Goal: Information Seeking & Learning: Learn about a topic

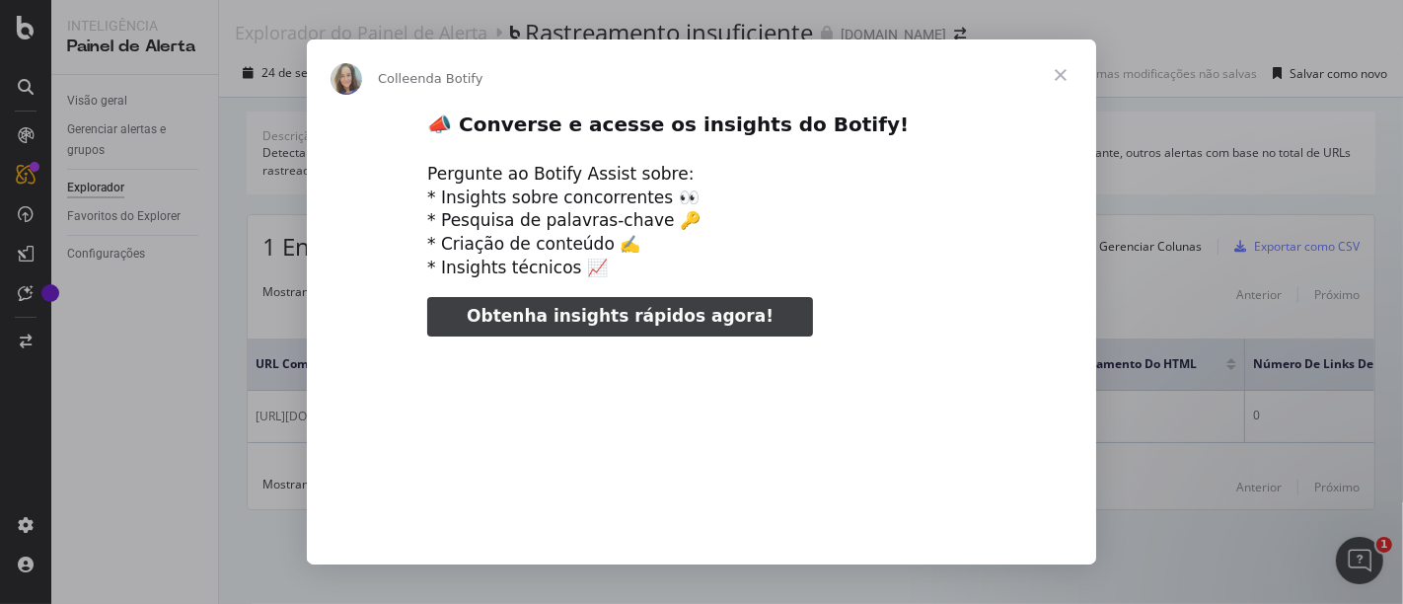
type input "1821573"
click at [1060, 77] on span "Fechar" at bounding box center [1060, 74] width 71 height 71
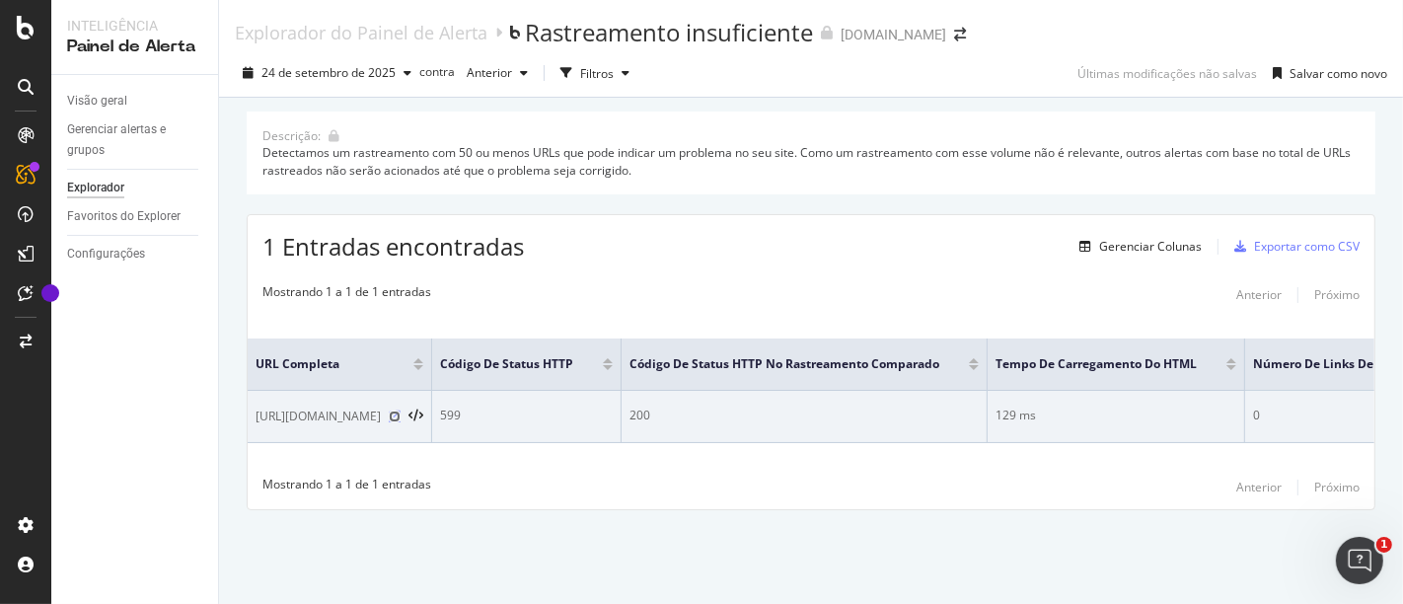
click at [400, 410] on icon at bounding box center [395, 416] width 12 height 12
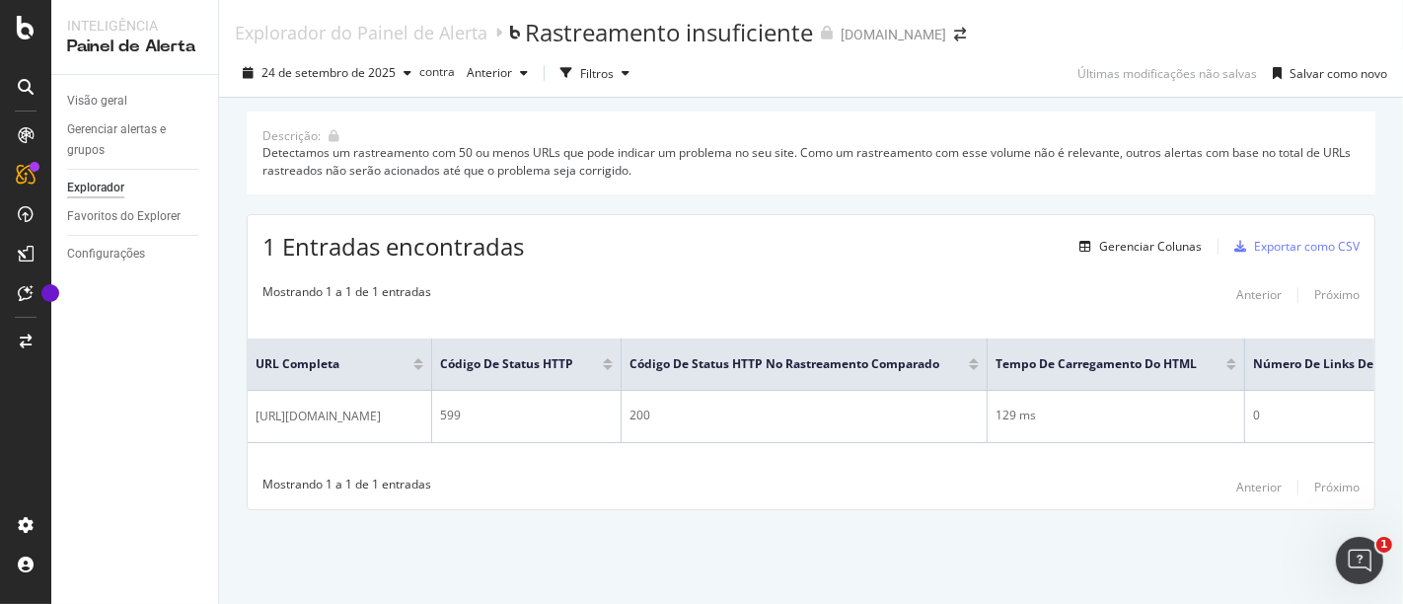
click at [93, 88] on div "Visão geral" at bounding box center [142, 101] width 151 height 29
click at [93, 94] on font "Visão geral" at bounding box center [97, 101] width 60 height 14
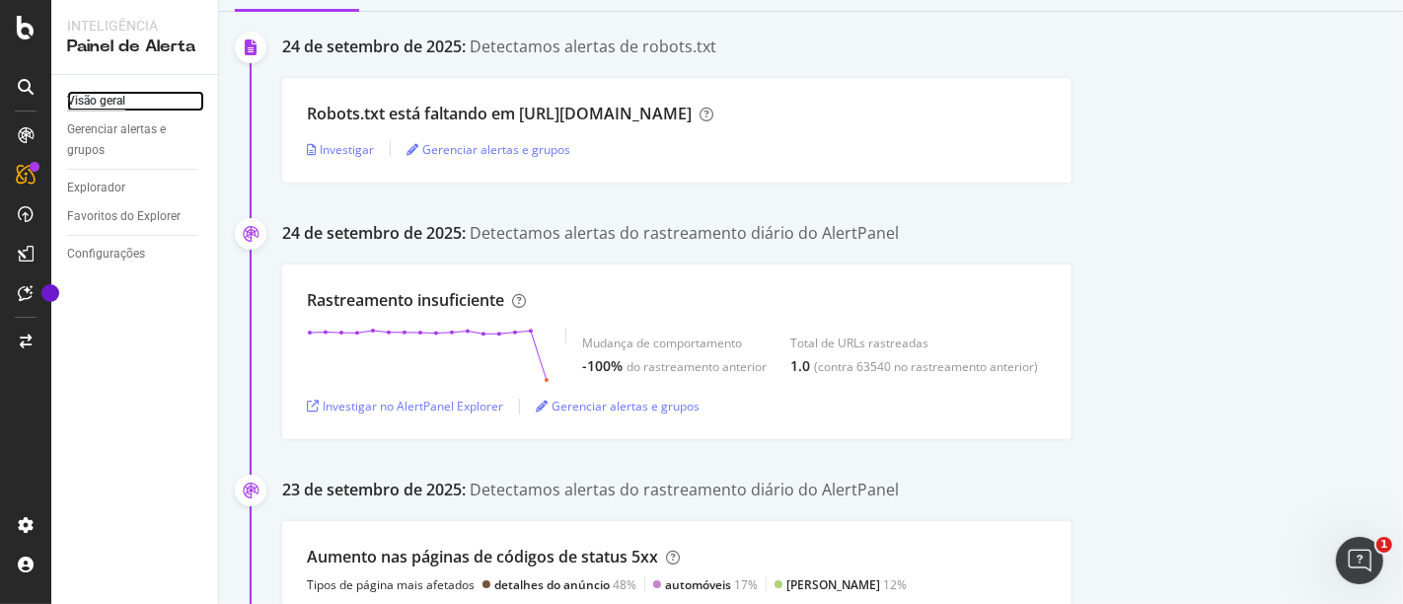
scroll to position [657, 0]
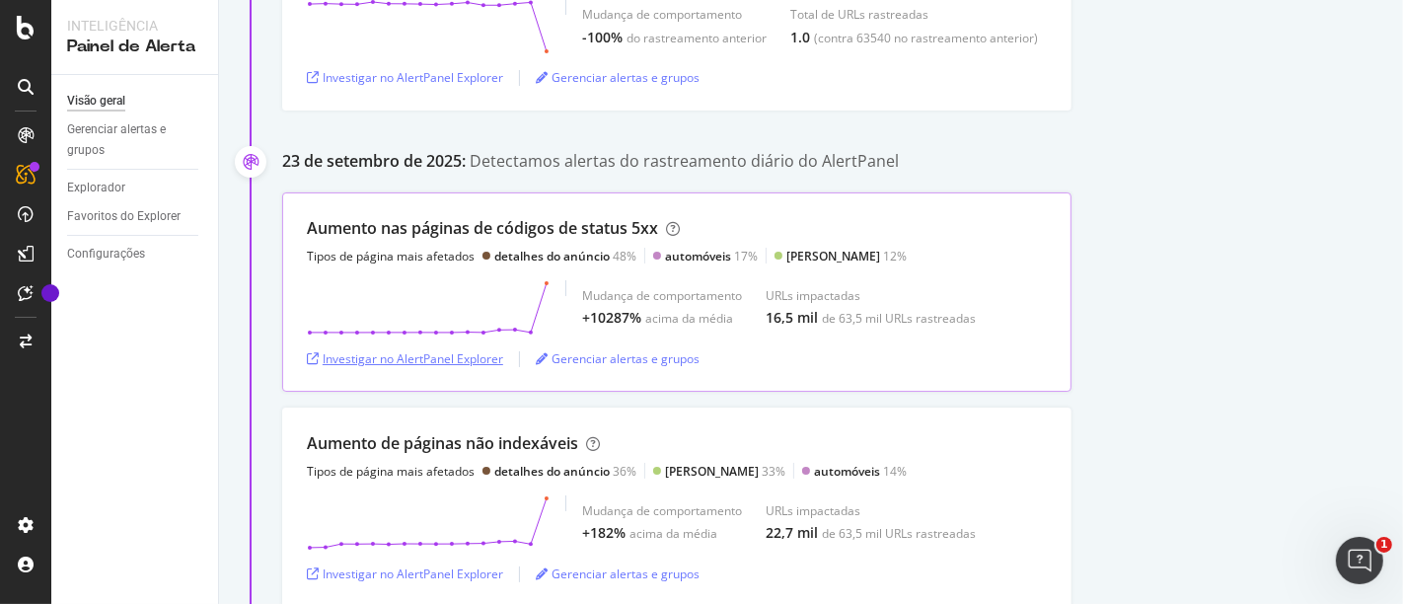
click at [498, 350] on font "Investigar no AlertPanel Explorer" at bounding box center [413, 358] width 181 height 17
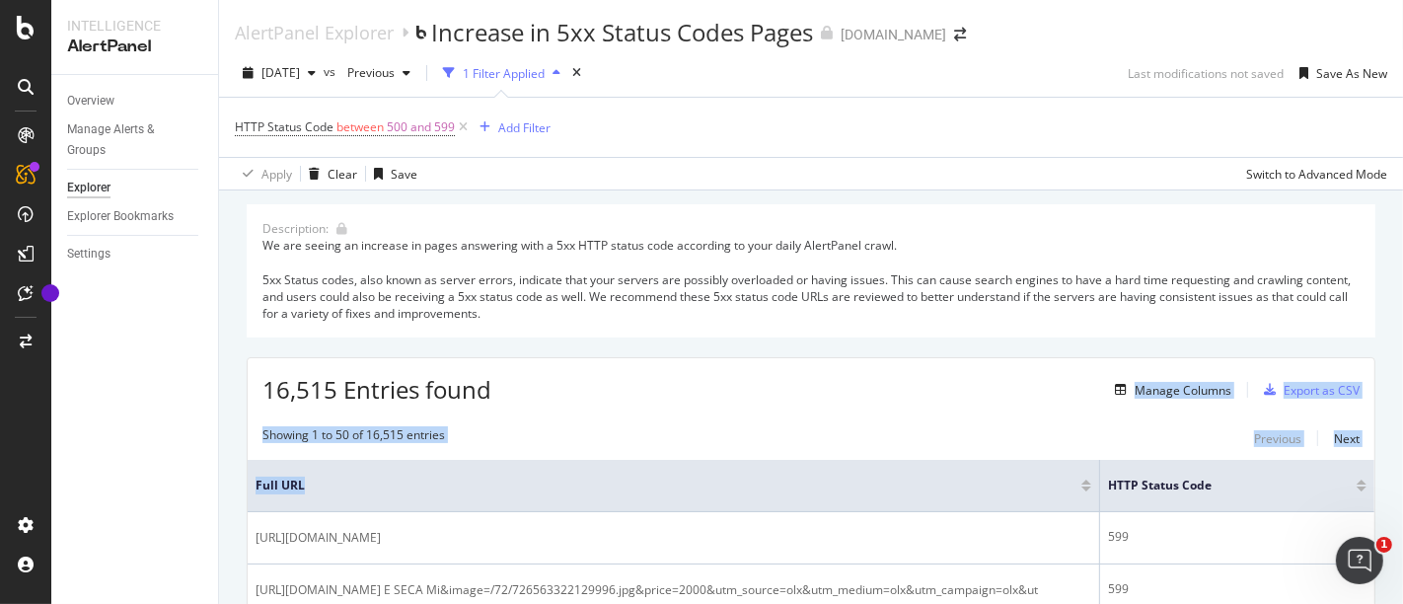
drag, startPoint x: 888, startPoint y: 461, endPoint x: 917, endPoint y: 402, distance: 65.3
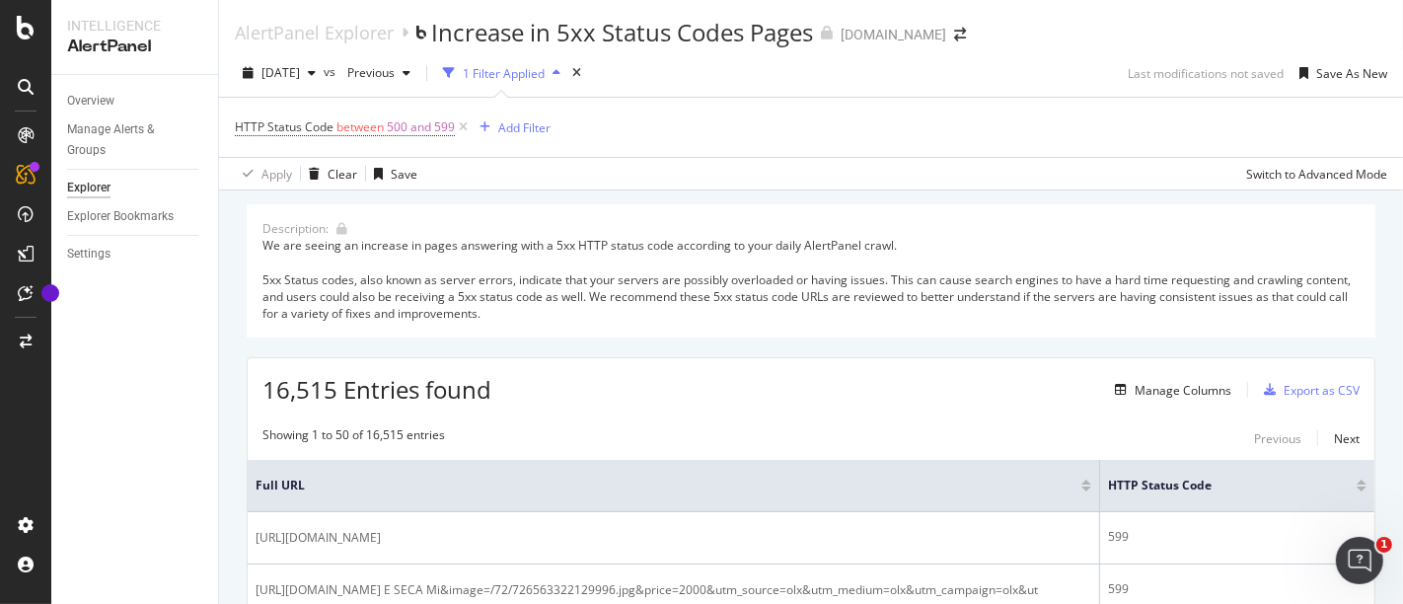
click at [891, 394] on div "16,515 Entries found Manage Columns Export as CSV" at bounding box center [811, 382] width 1126 height 48
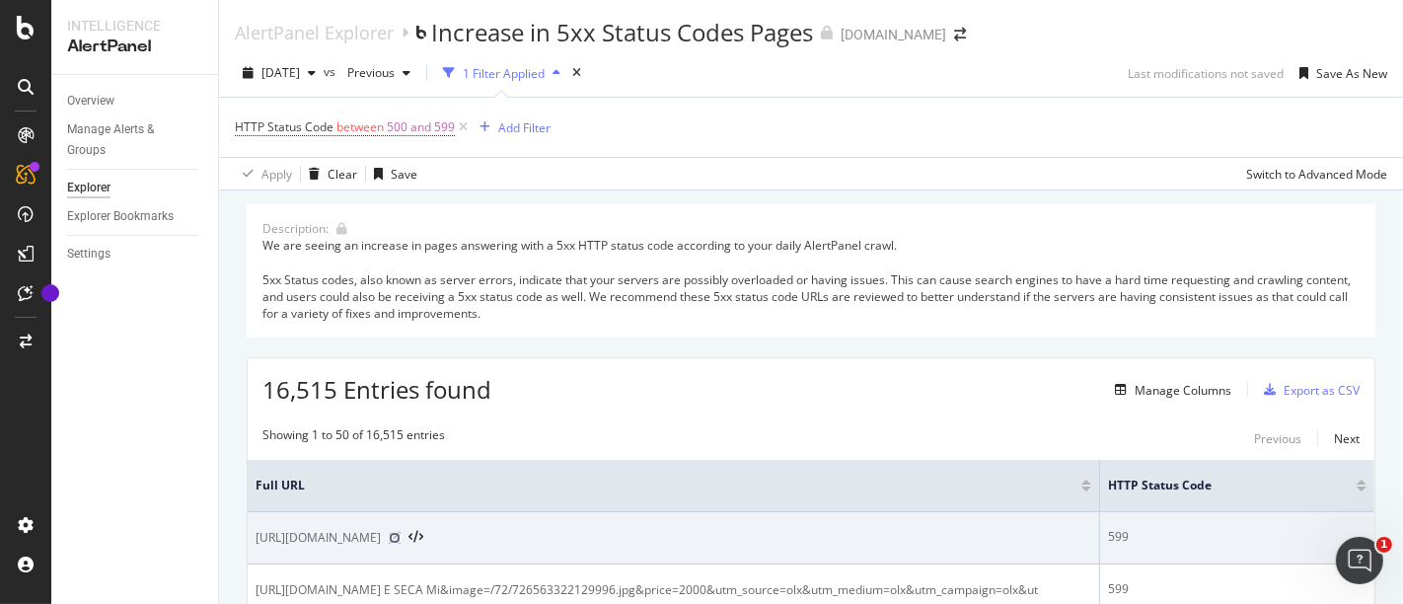
click at [400, 534] on icon at bounding box center [395, 538] width 12 height 12
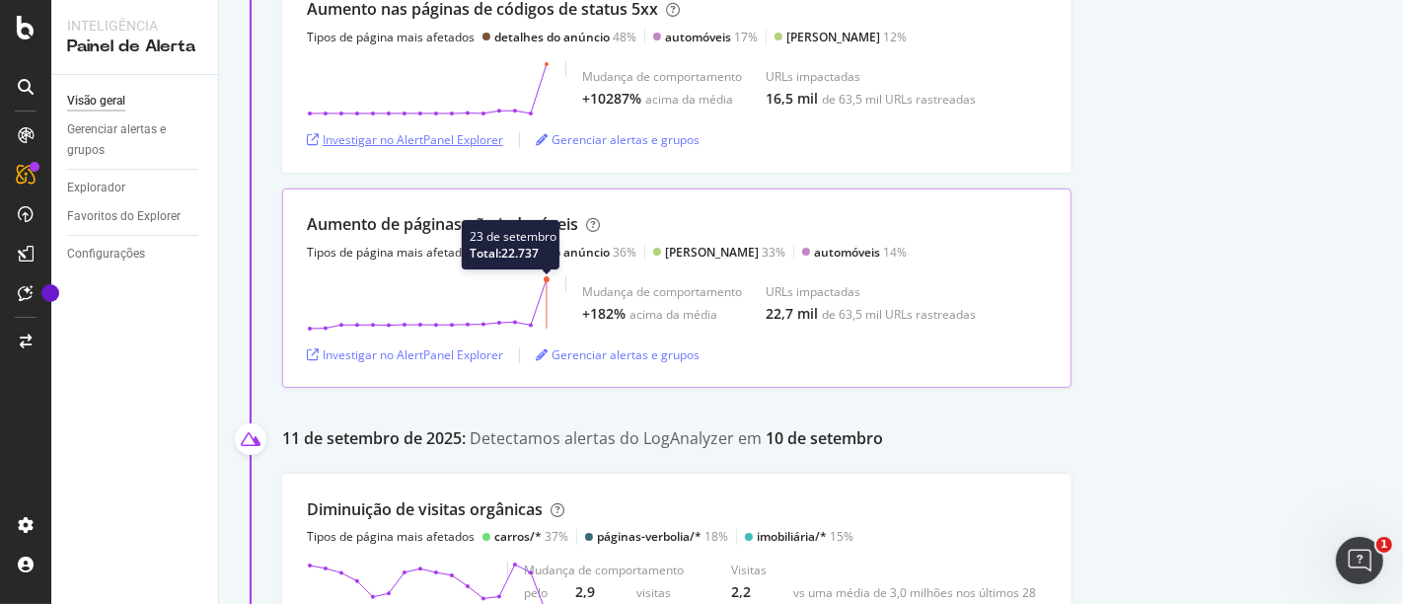
scroll to position [1096, 0]
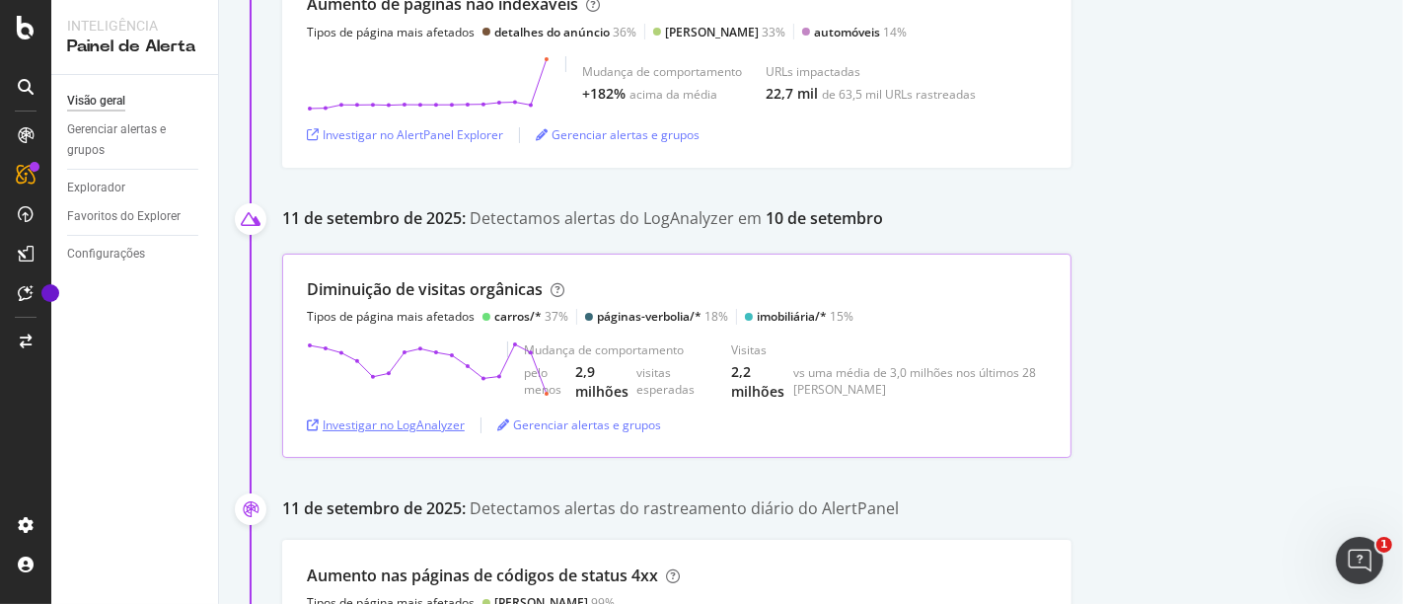
click at [439, 423] on font "Investigar no LogAnalyzer" at bounding box center [394, 424] width 142 height 17
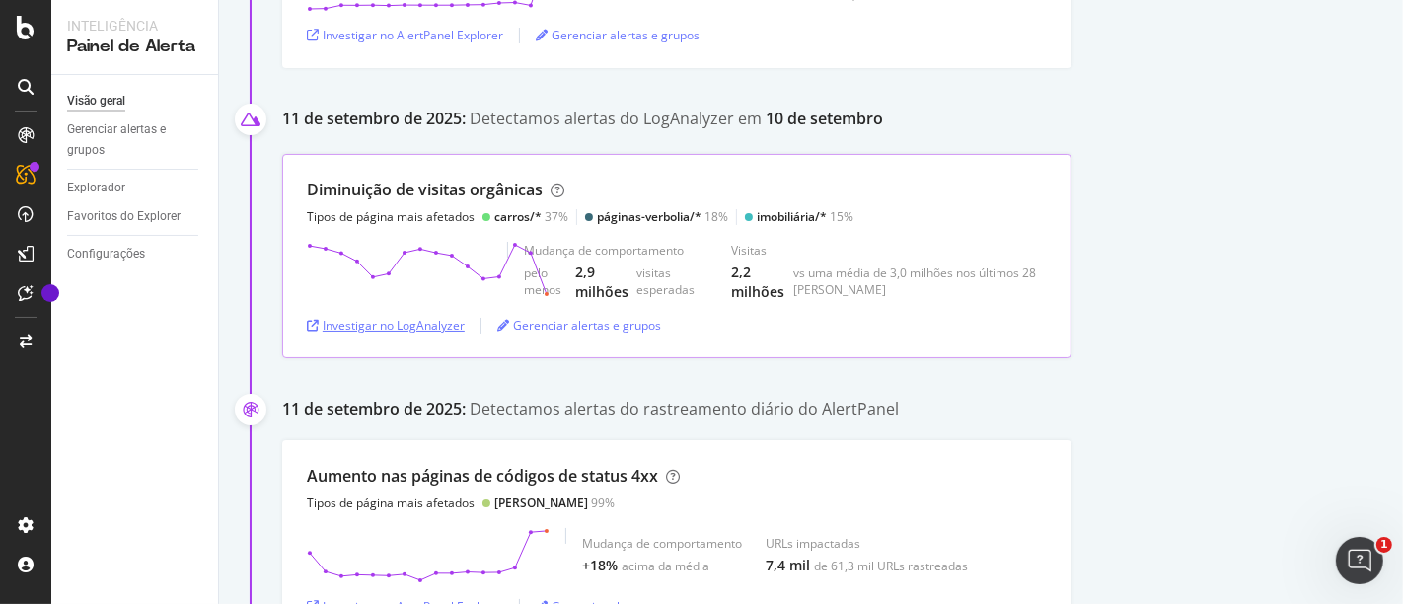
scroll to position [1424, 0]
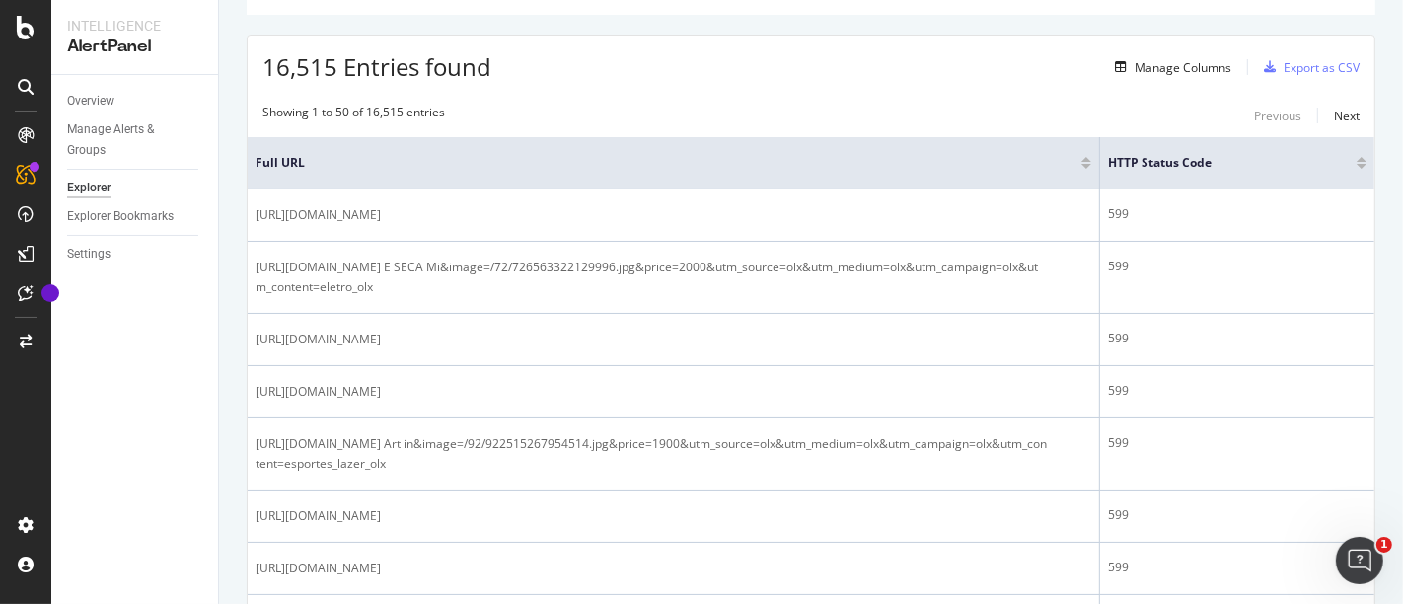
scroll to position [328, 0]
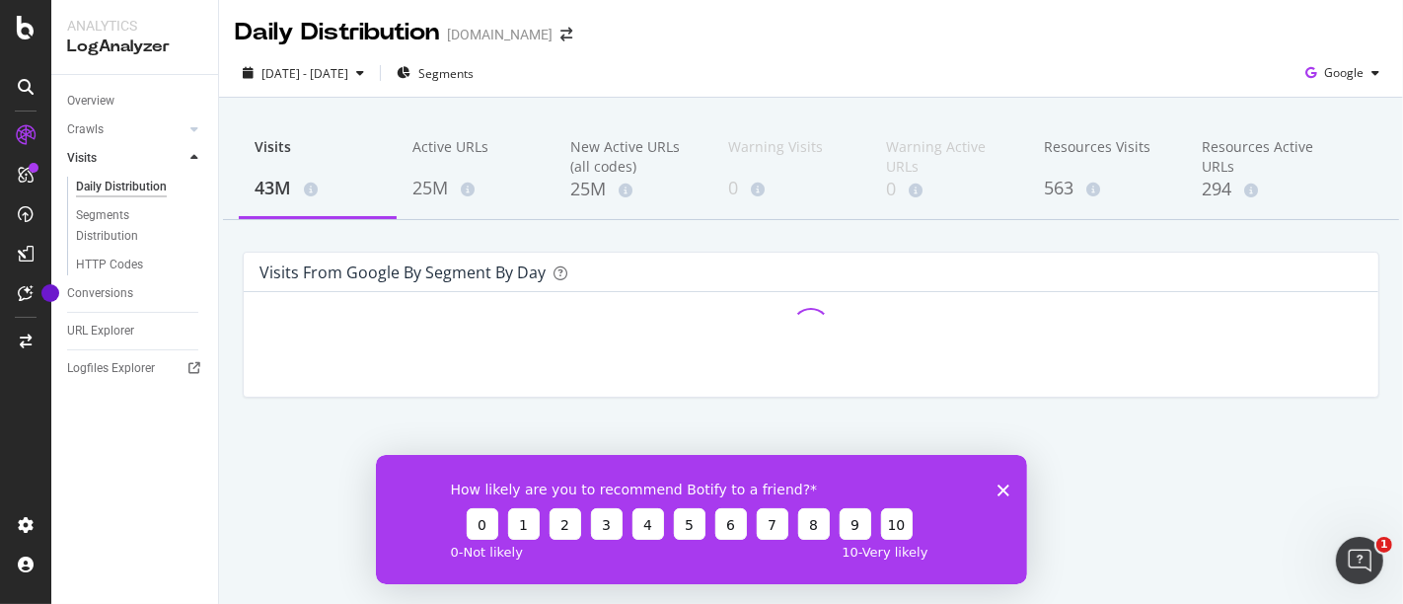
click at [998, 485] on polygon "Close survey" at bounding box center [1002, 489] width 12 height 12
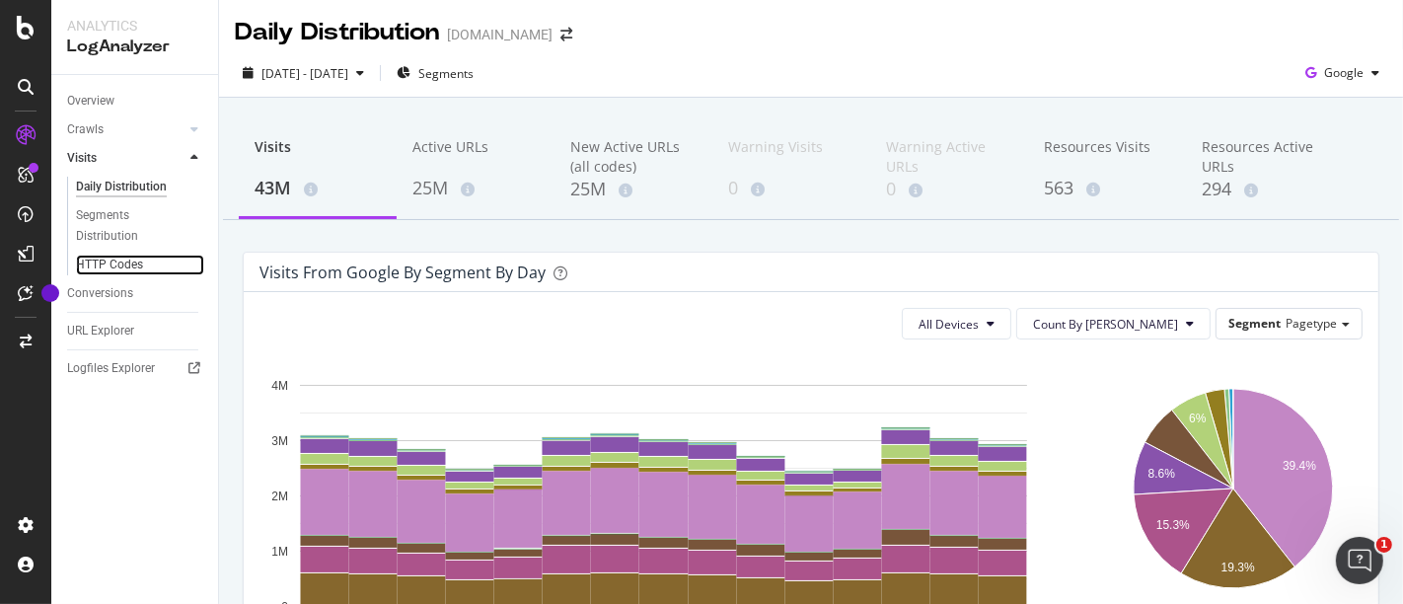
drag, startPoint x: 119, startPoint y: 261, endPoint x: 172, endPoint y: 262, distance: 52.3
click at [119, 262] on div "HTTP Codes" at bounding box center [109, 264] width 67 height 21
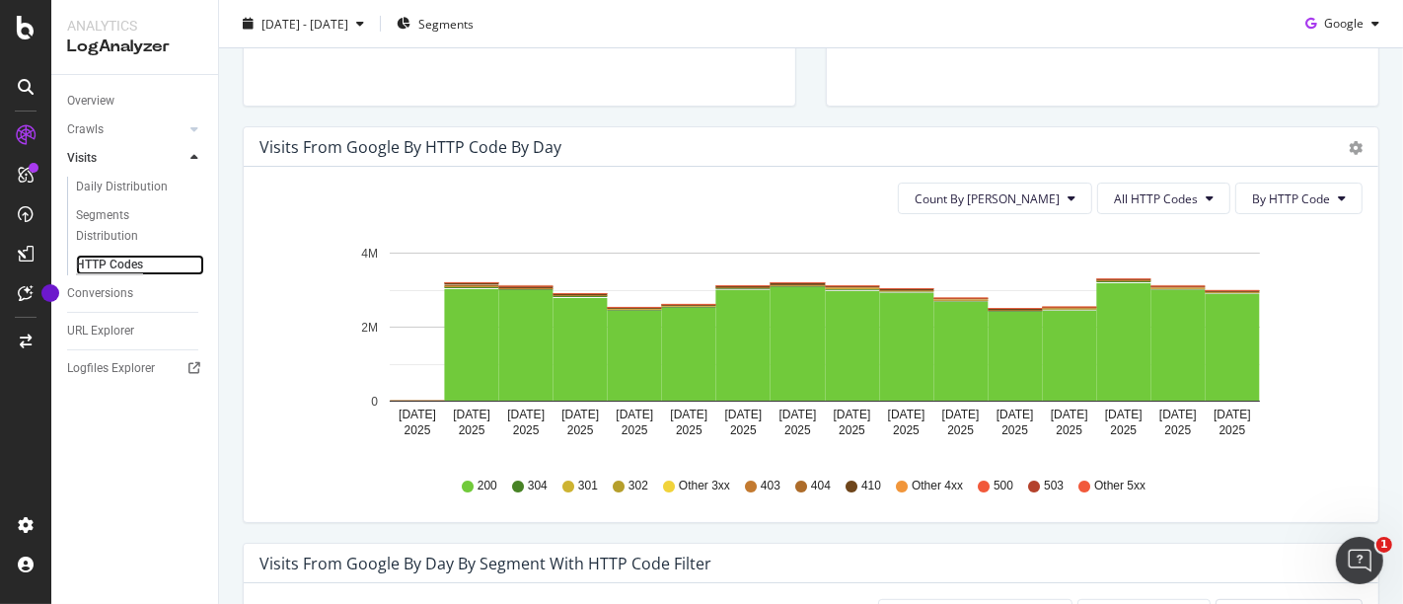
scroll to position [547, 0]
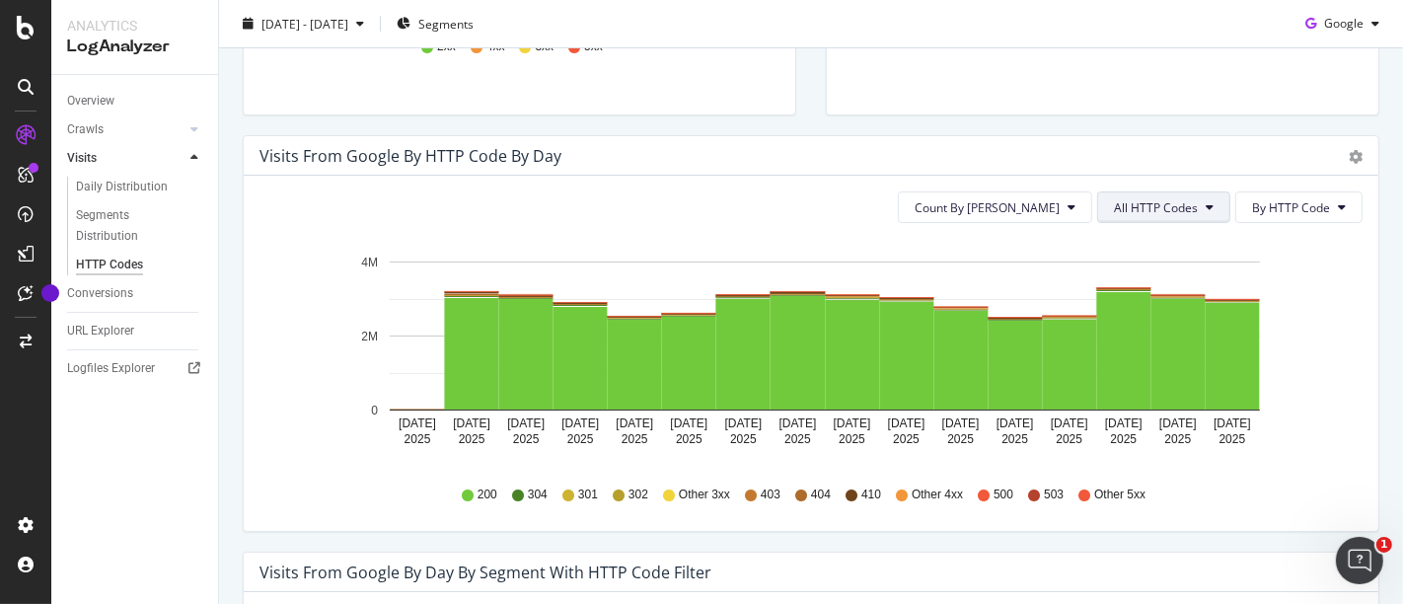
click at [1165, 199] on span "All HTTP Codes" at bounding box center [1156, 207] width 84 height 17
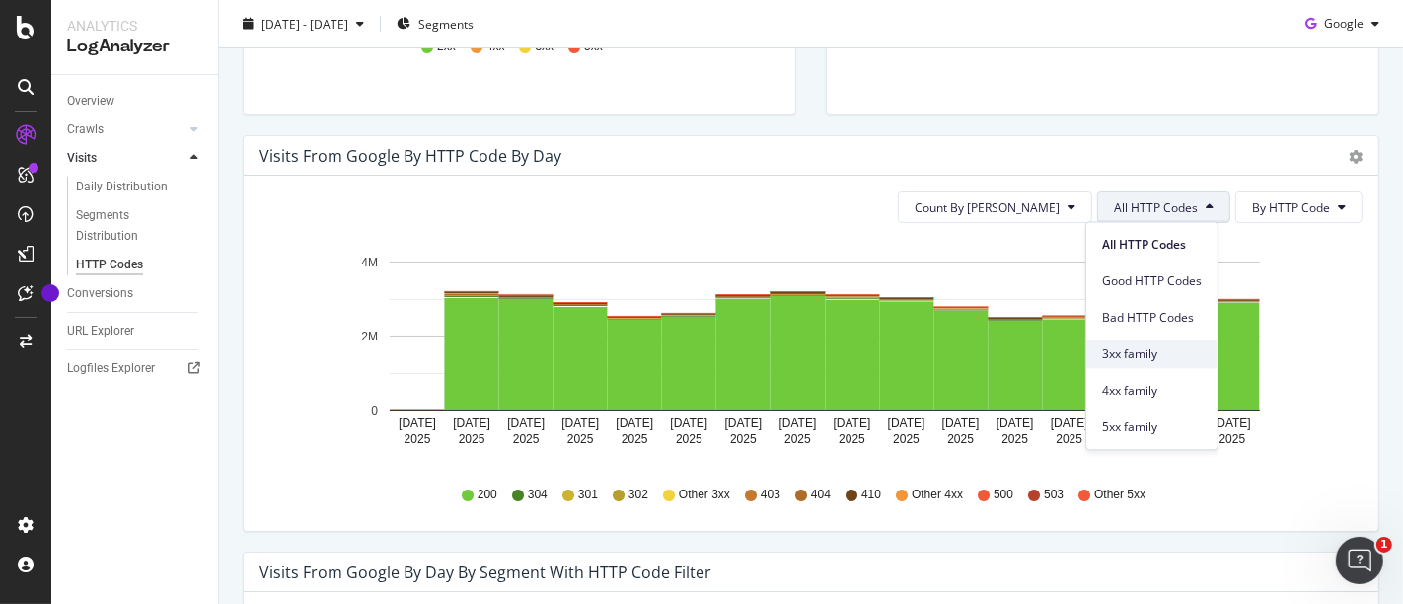
click at [1157, 357] on span "3xx family" at bounding box center [1152, 354] width 100 height 18
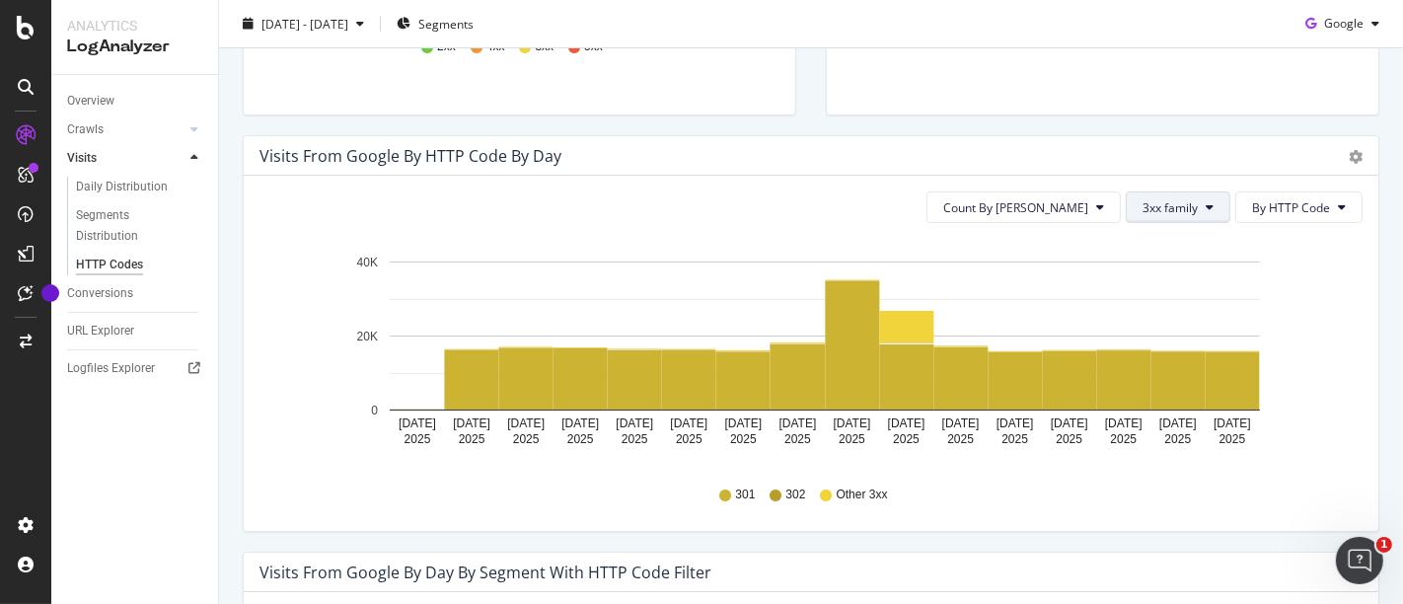
click at [1185, 203] on button "3xx family" at bounding box center [1177, 207] width 105 height 32
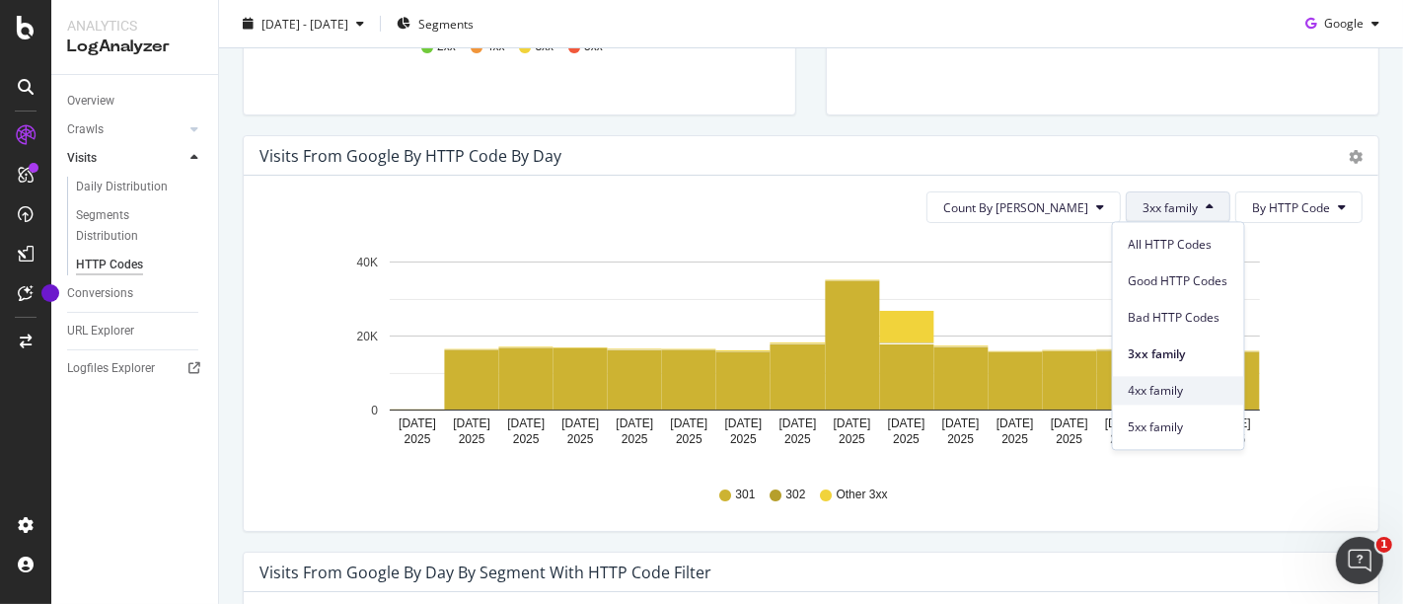
click at [1175, 376] on div "4xx family" at bounding box center [1178, 390] width 131 height 29
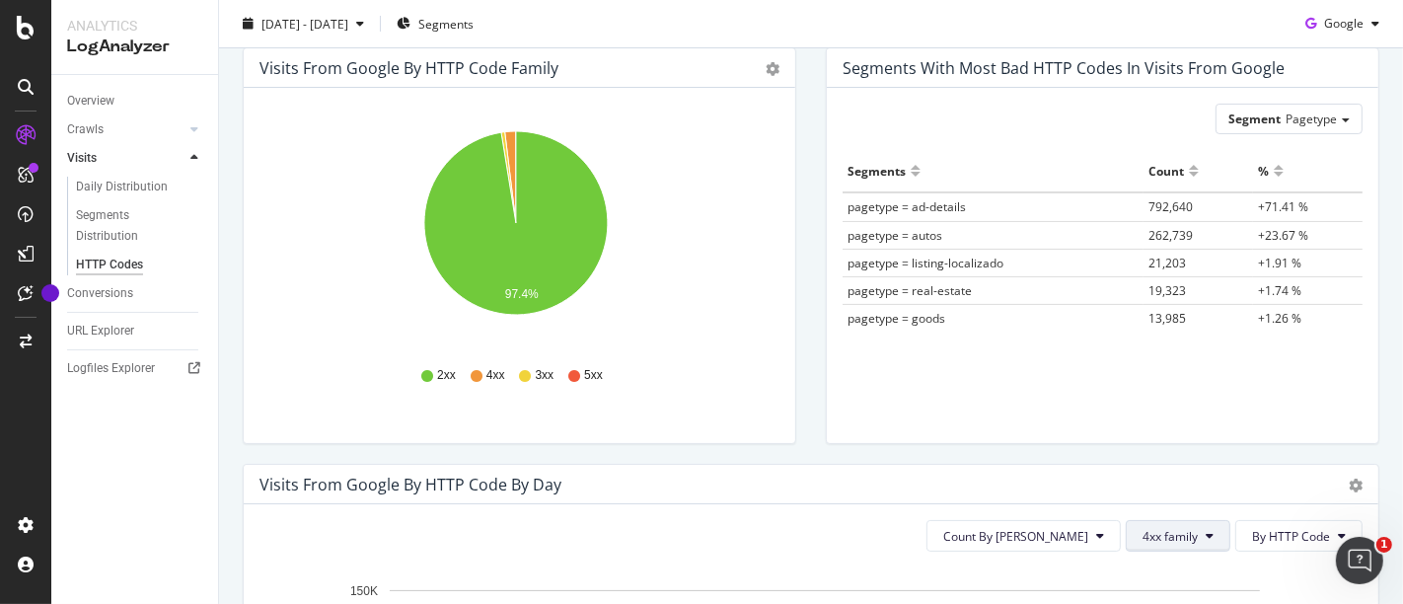
scroll to position [0, 0]
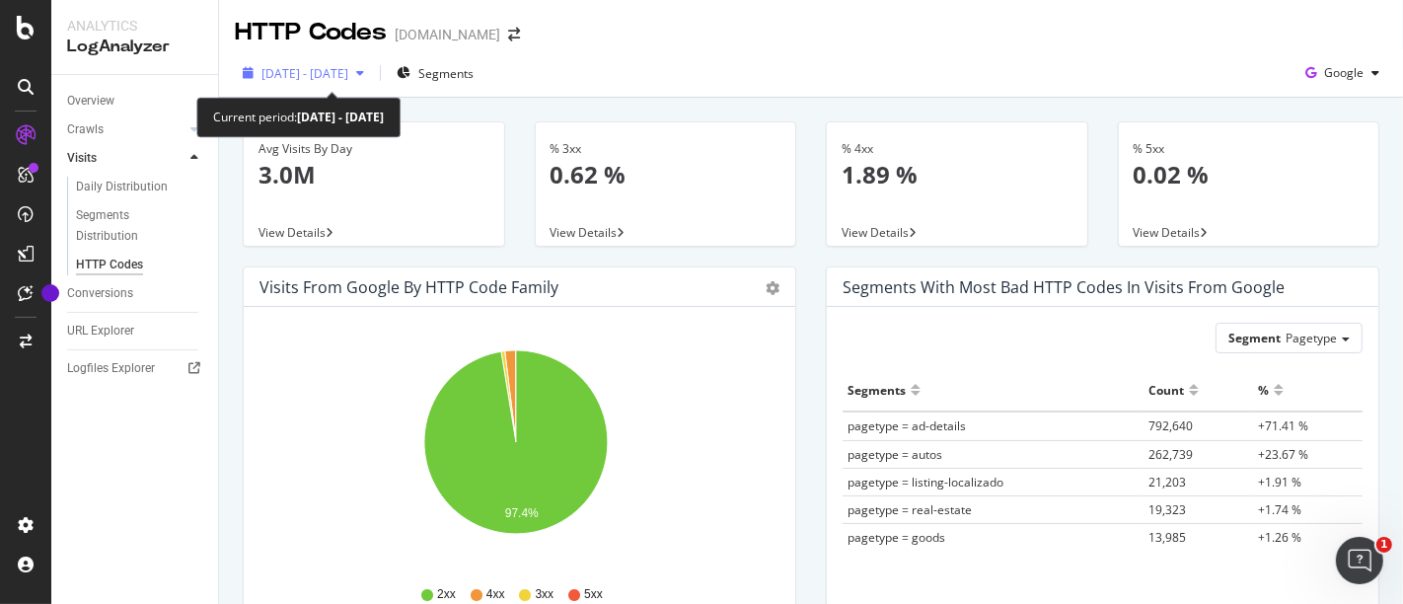
click at [317, 66] on span "[DATE] - [DATE]" at bounding box center [304, 73] width 87 height 17
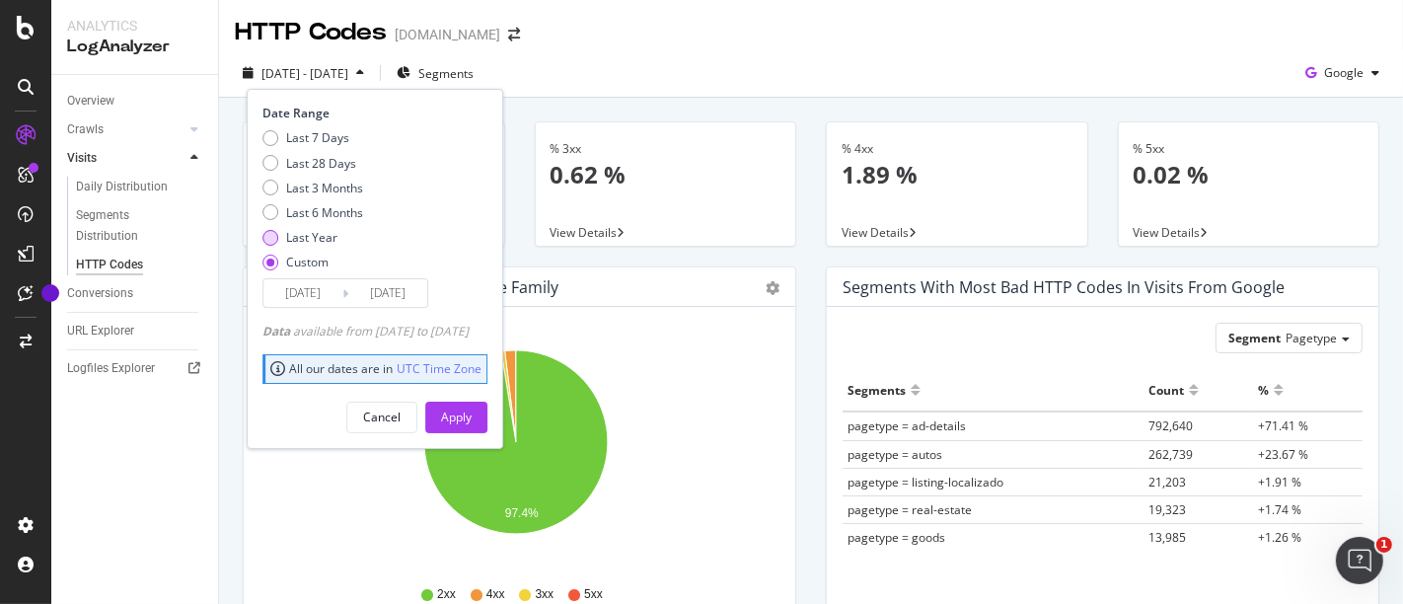
click at [294, 235] on div "Last Year" at bounding box center [311, 237] width 51 height 17
type input "[DATE]"
click at [472, 420] on div "Apply" at bounding box center [456, 416] width 31 height 17
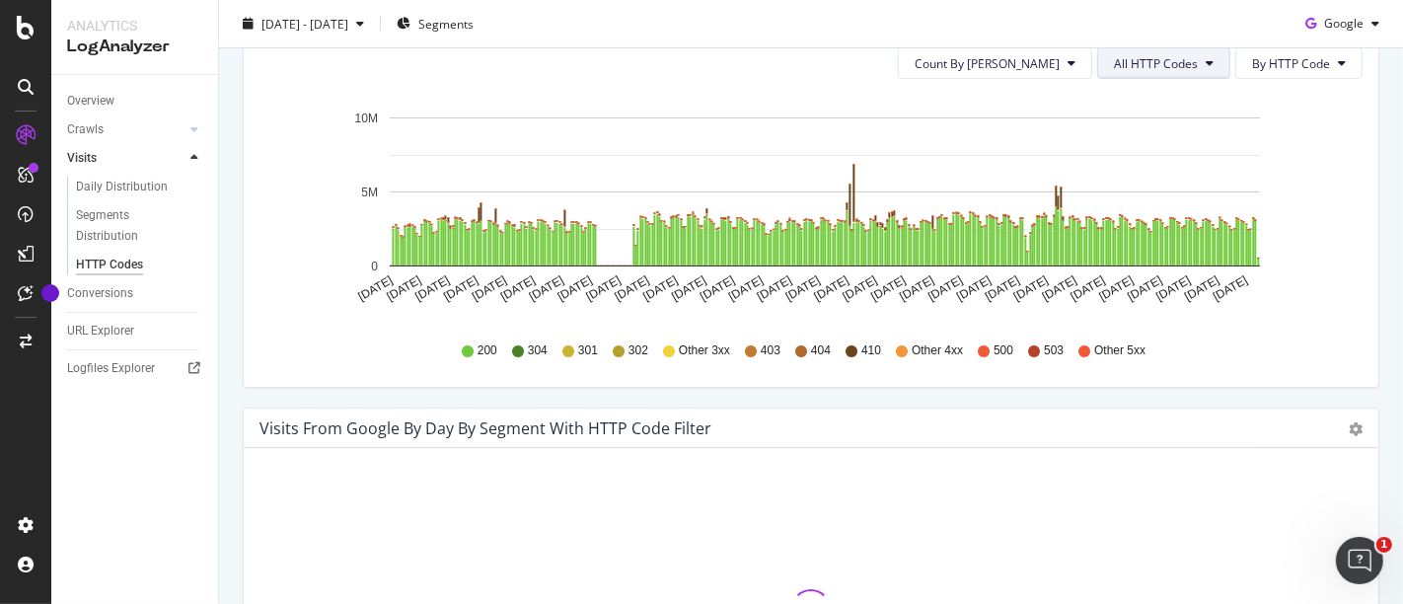
scroll to position [657, 0]
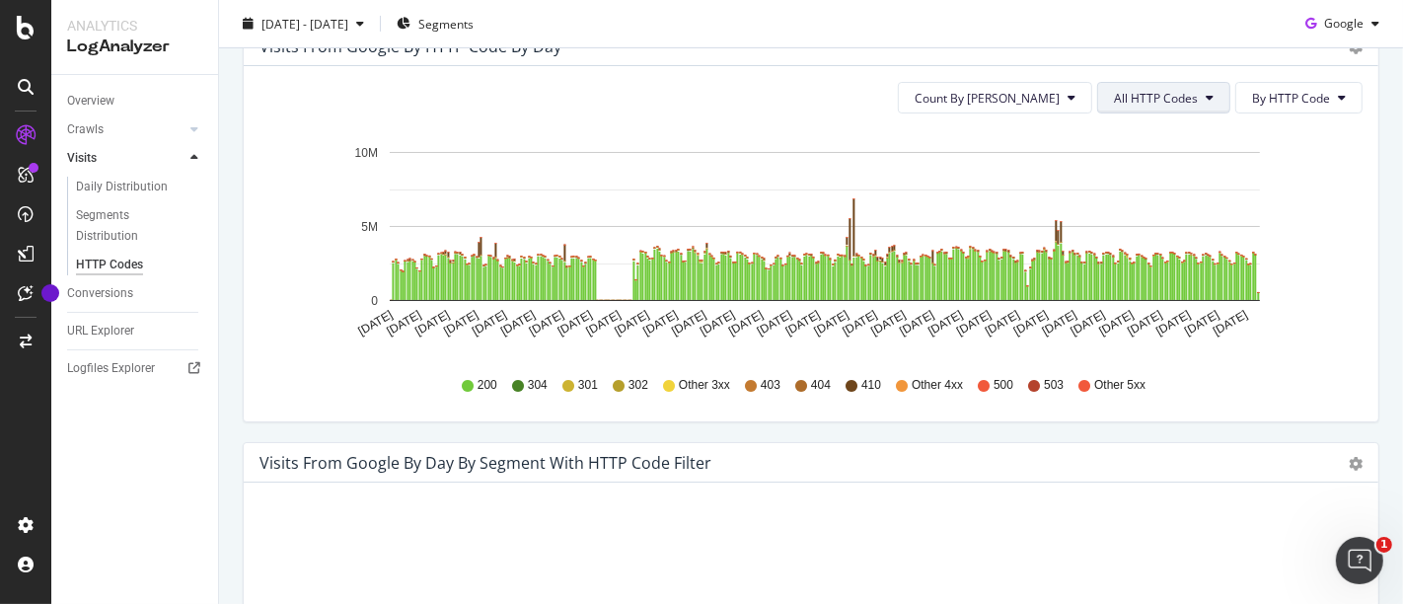
click at [1114, 94] on span "All HTTP Codes" at bounding box center [1156, 98] width 84 height 17
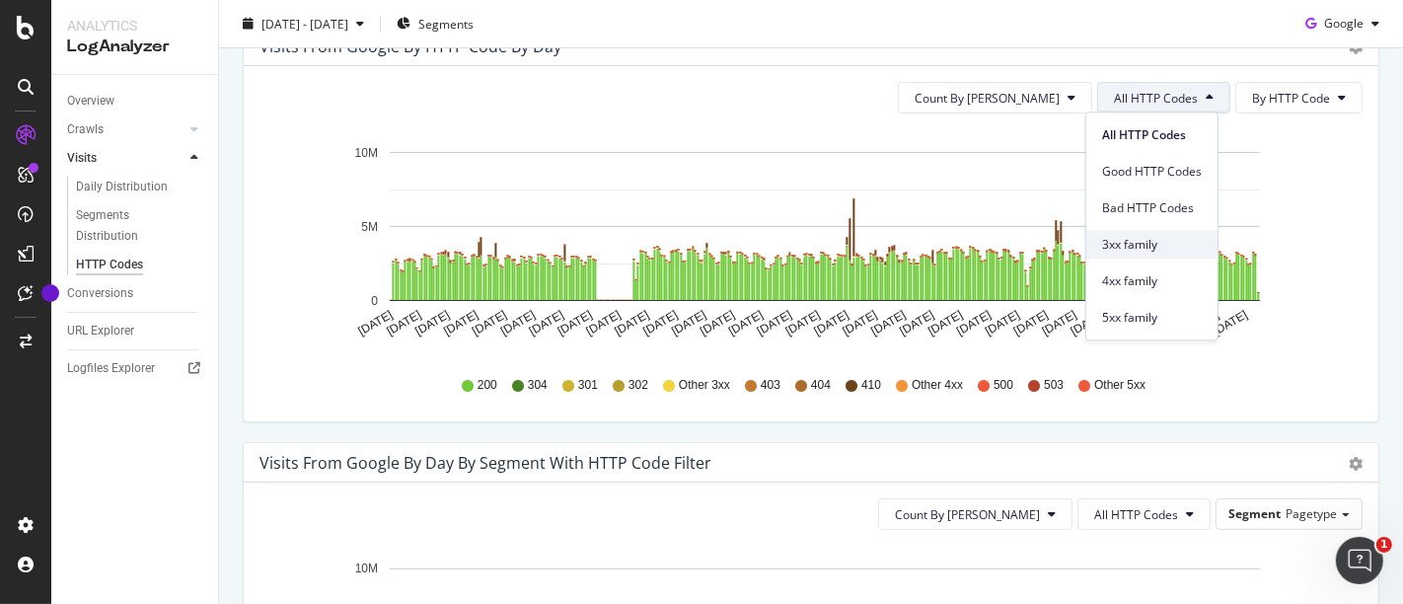
click at [1141, 239] on span "3xx family" at bounding box center [1152, 245] width 100 height 18
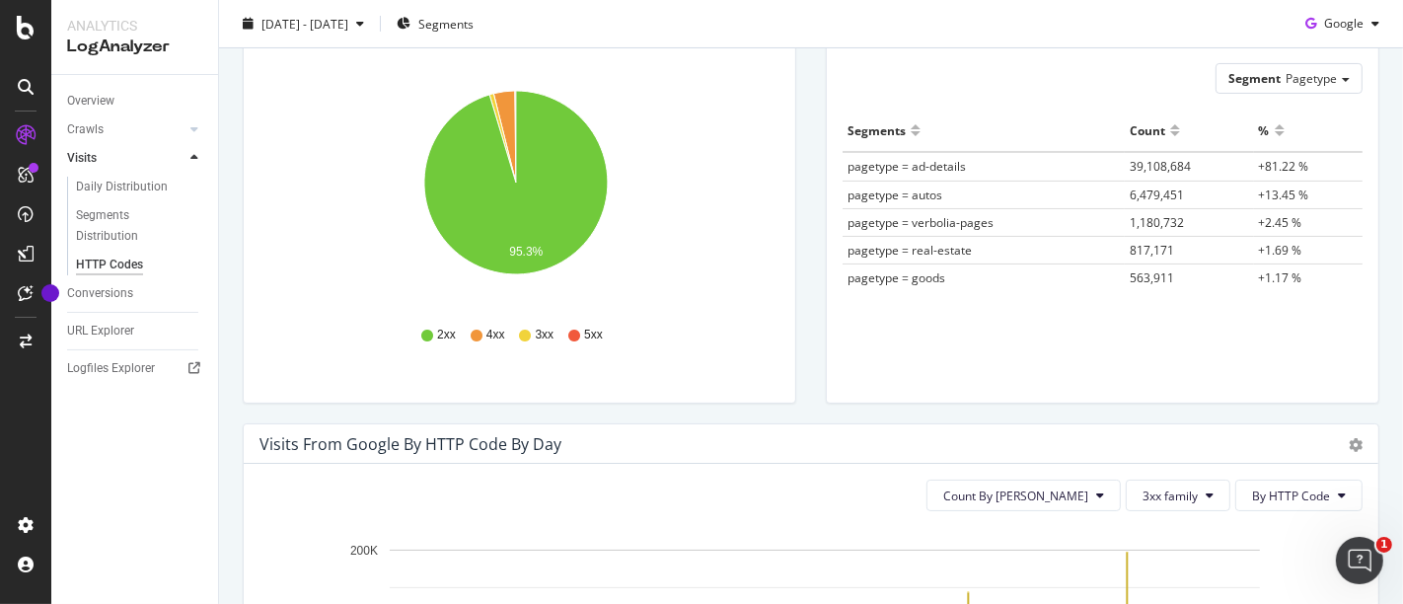
scroll to position [219, 0]
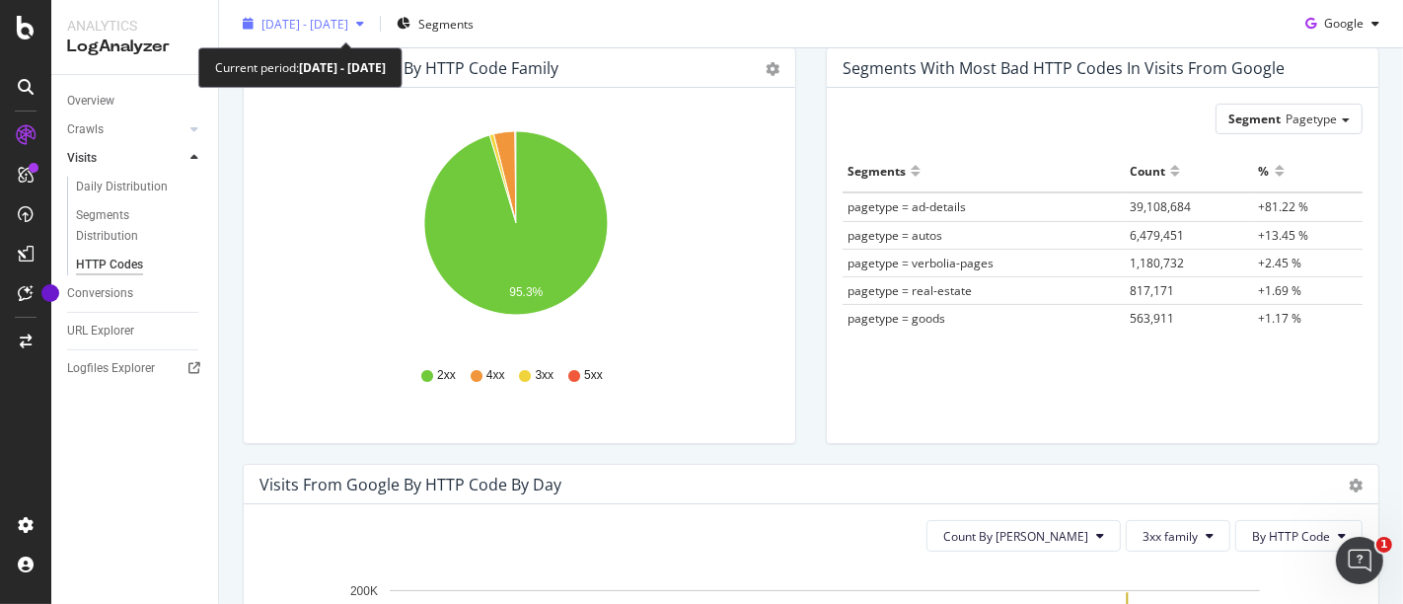
click at [372, 12] on div "[DATE] - [DATE]" at bounding box center [303, 24] width 137 height 30
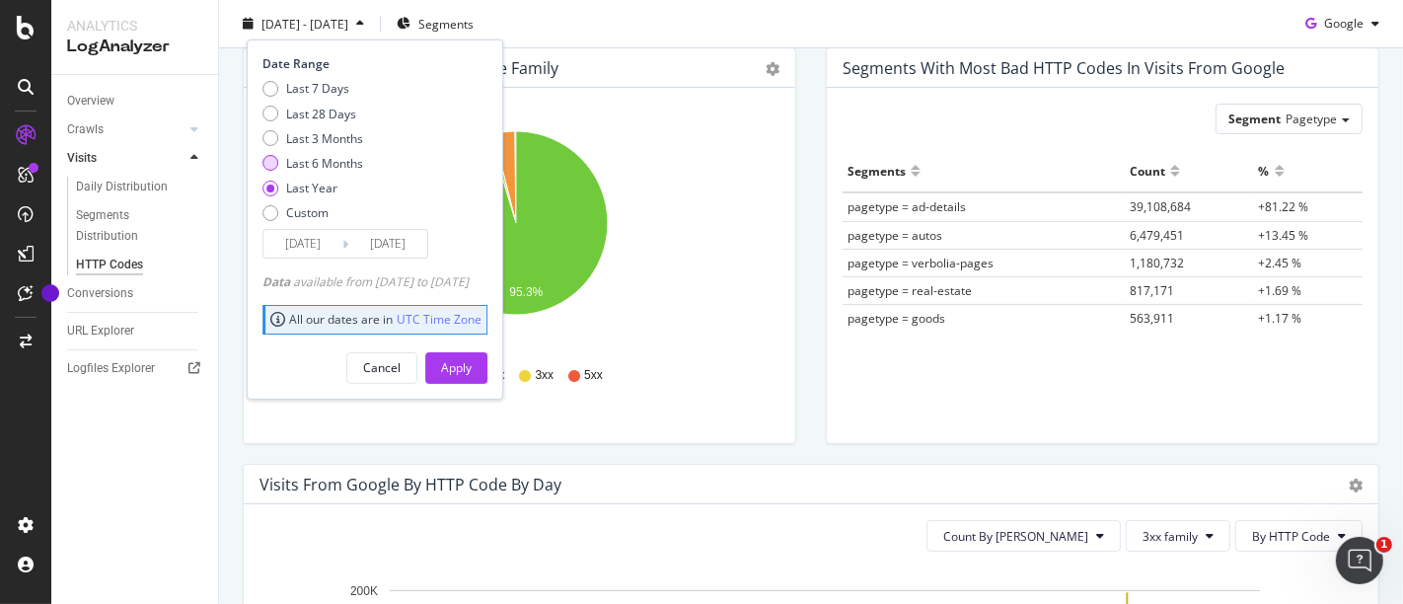
click at [322, 155] on div "Last 6 Months" at bounding box center [324, 163] width 77 height 17
type input "[DATE]"
click at [472, 362] on div "Apply" at bounding box center [456, 367] width 31 height 17
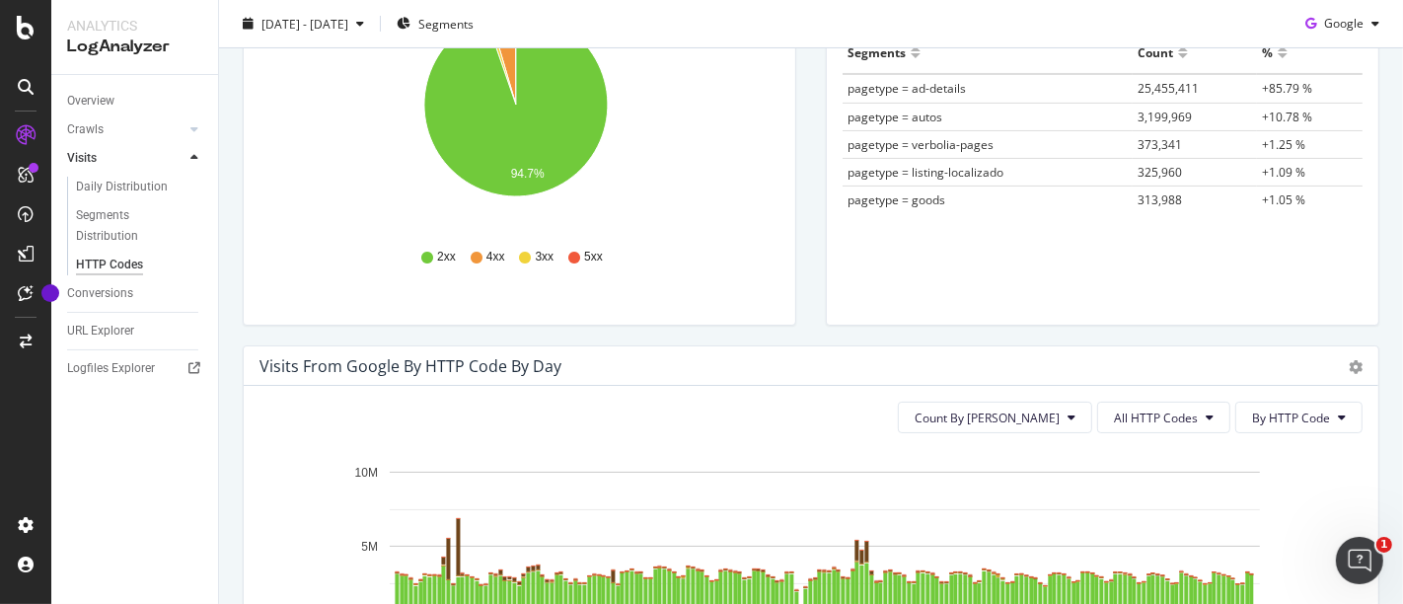
scroll to position [547, 0]
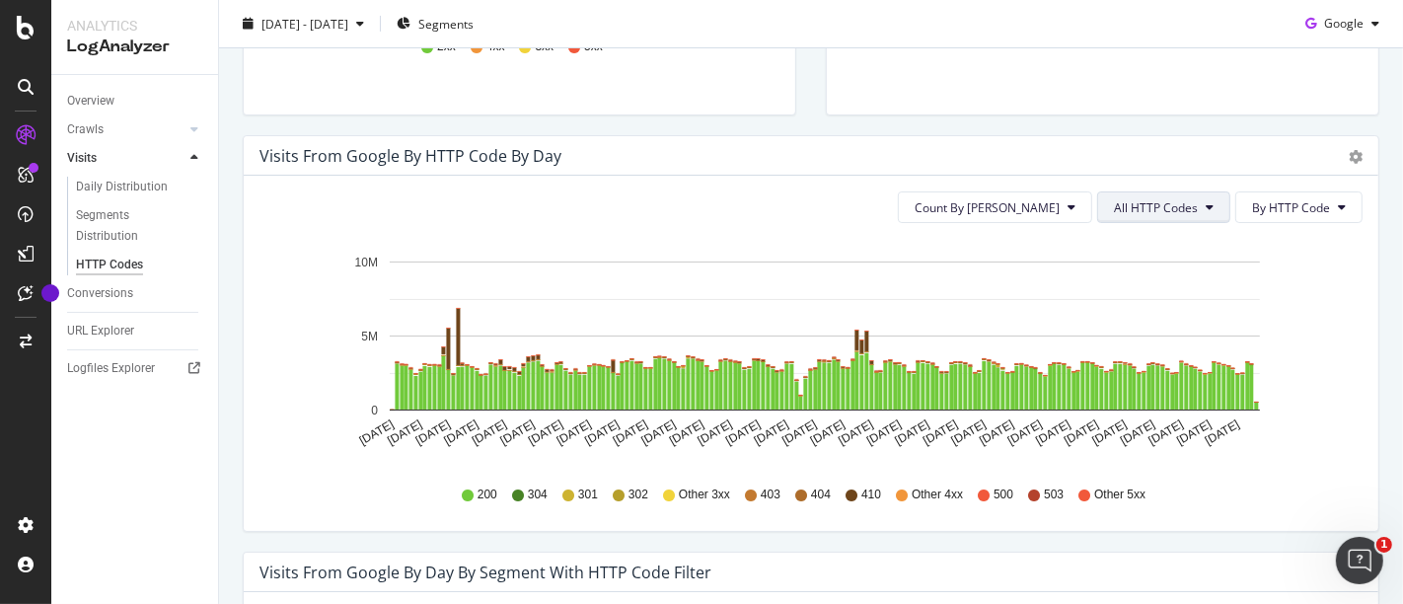
click at [1138, 199] on span "All HTTP Codes" at bounding box center [1156, 207] width 84 height 17
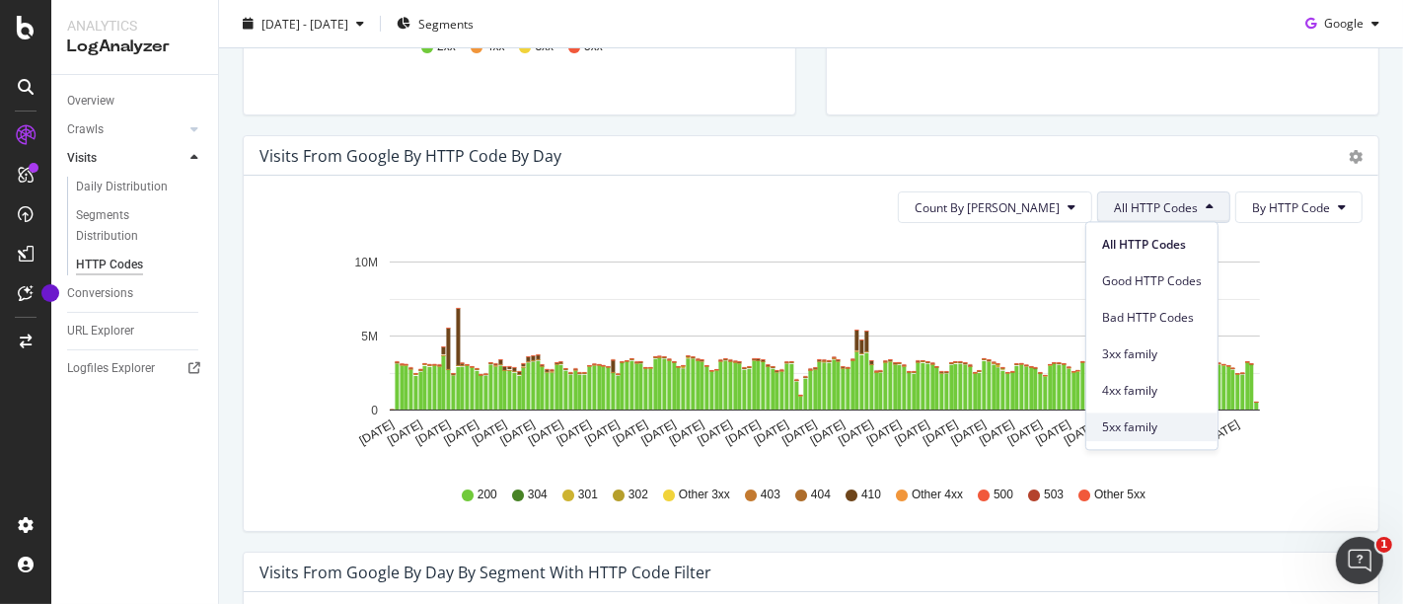
click at [1152, 414] on div "5xx family" at bounding box center [1151, 426] width 131 height 29
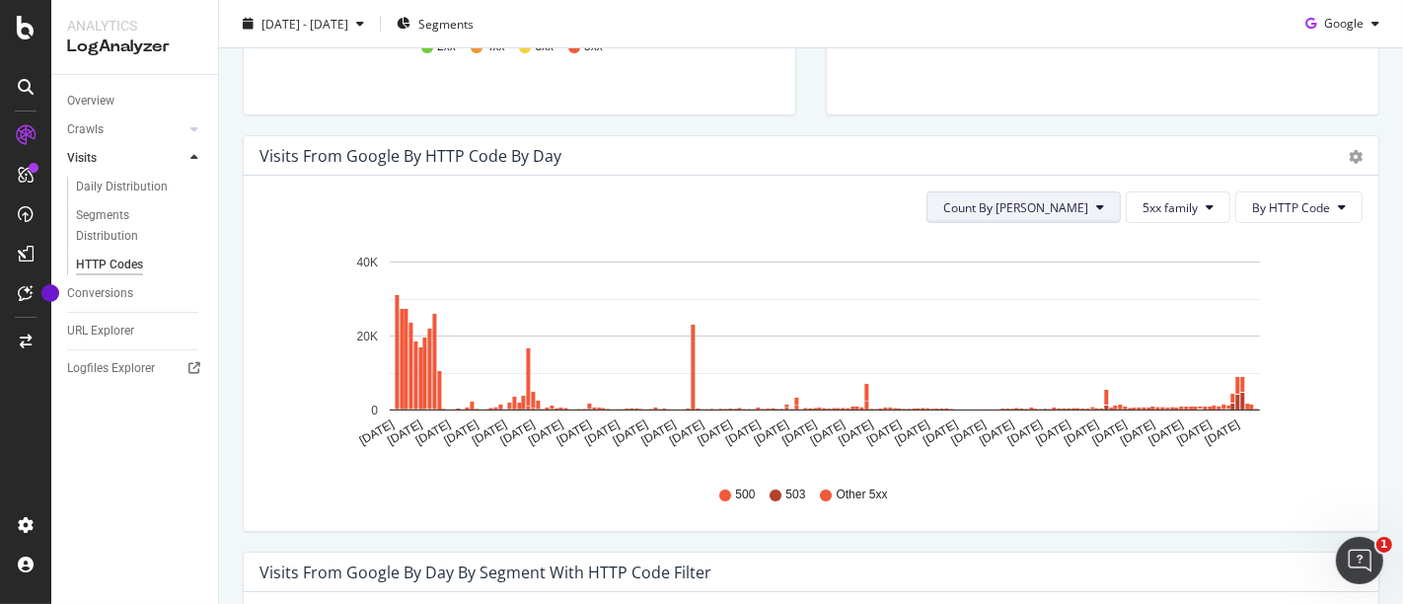
click at [1058, 212] on span "Count By [PERSON_NAME]" at bounding box center [1015, 207] width 145 height 17
click at [1078, 274] on span "Cumulated (all codes)" at bounding box center [1075, 281] width 149 height 18
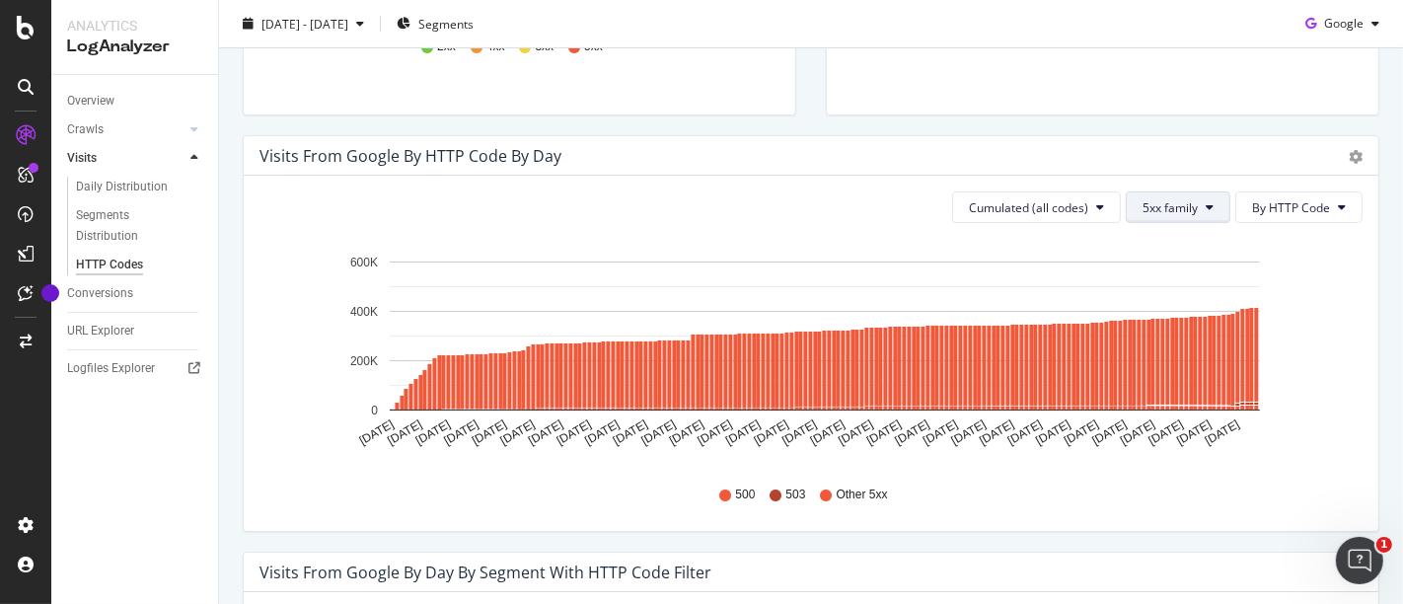
click at [1186, 205] on button "5xx family" at bounding box center [1177, 207] width 105 height 32
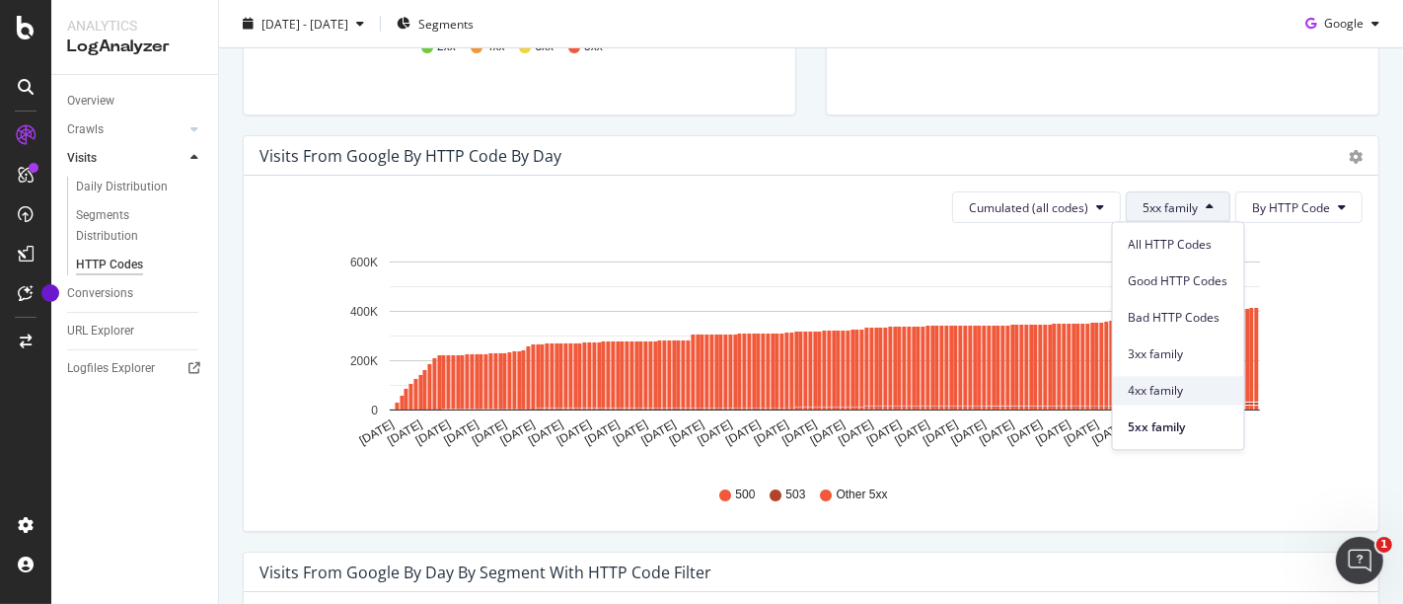
click at [1181, 387] on span "4xx family" at bounding box center [1178, 391] width 100 height 18
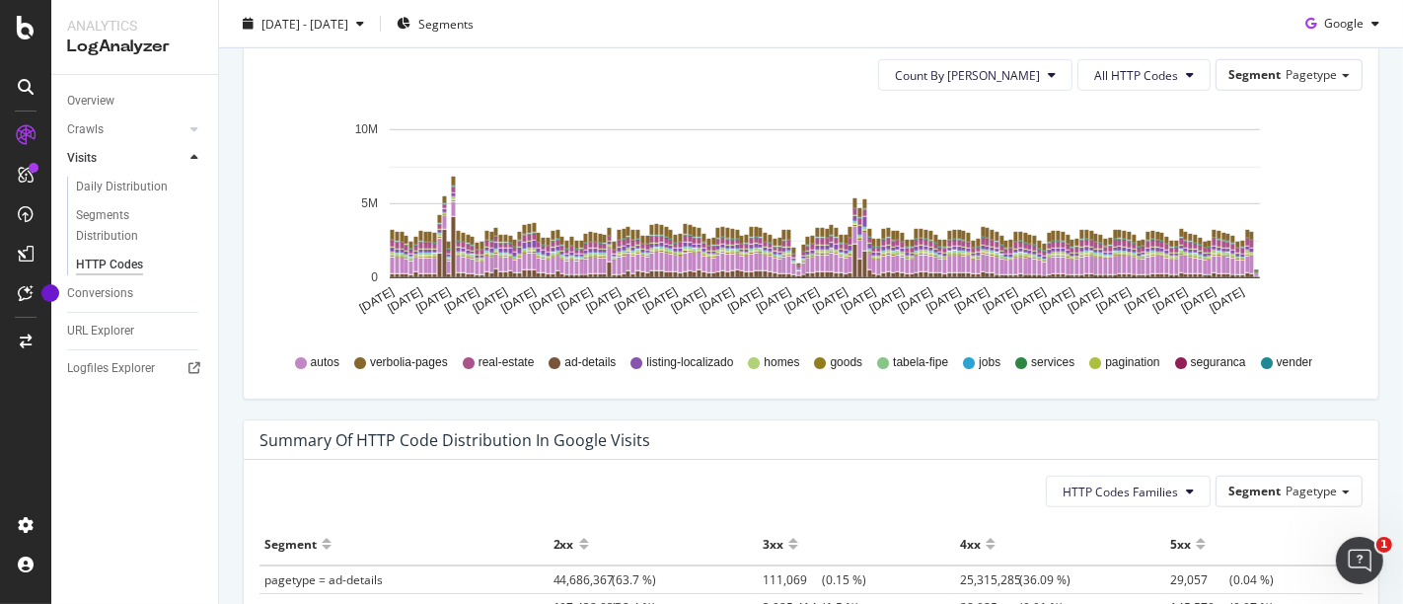
scroll to position [986, 0]
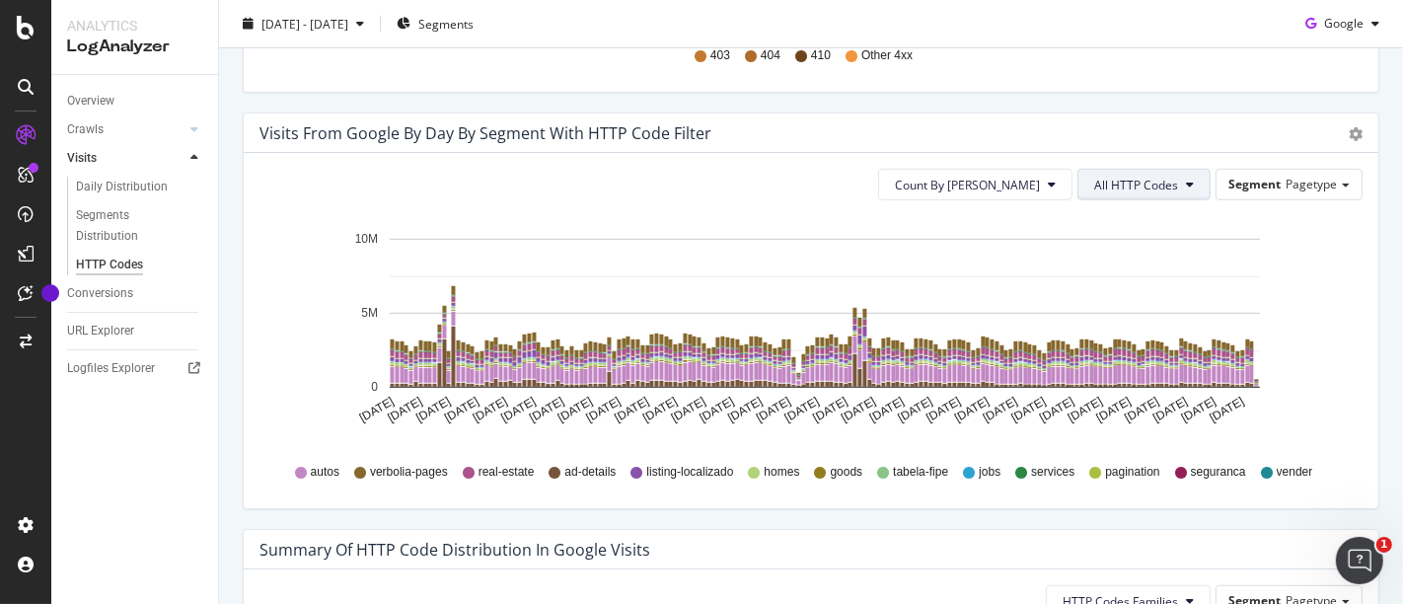
click at [1156, 187] on span "All HTTP Codes" at bounding box center [1136, 185] width 84 height 17
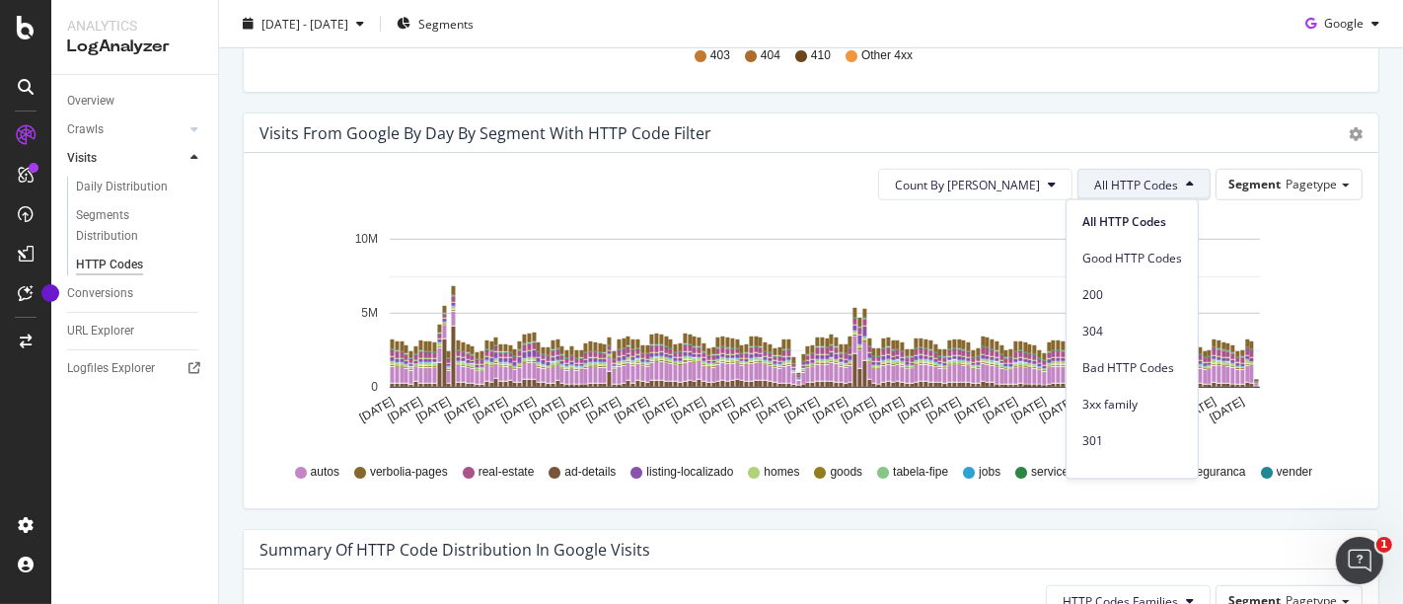
click at [1168, 131] on div "Visits from google by Day by Segment with HTTP Code Filter" at bounding box center [788, 133] width 1059 height 20
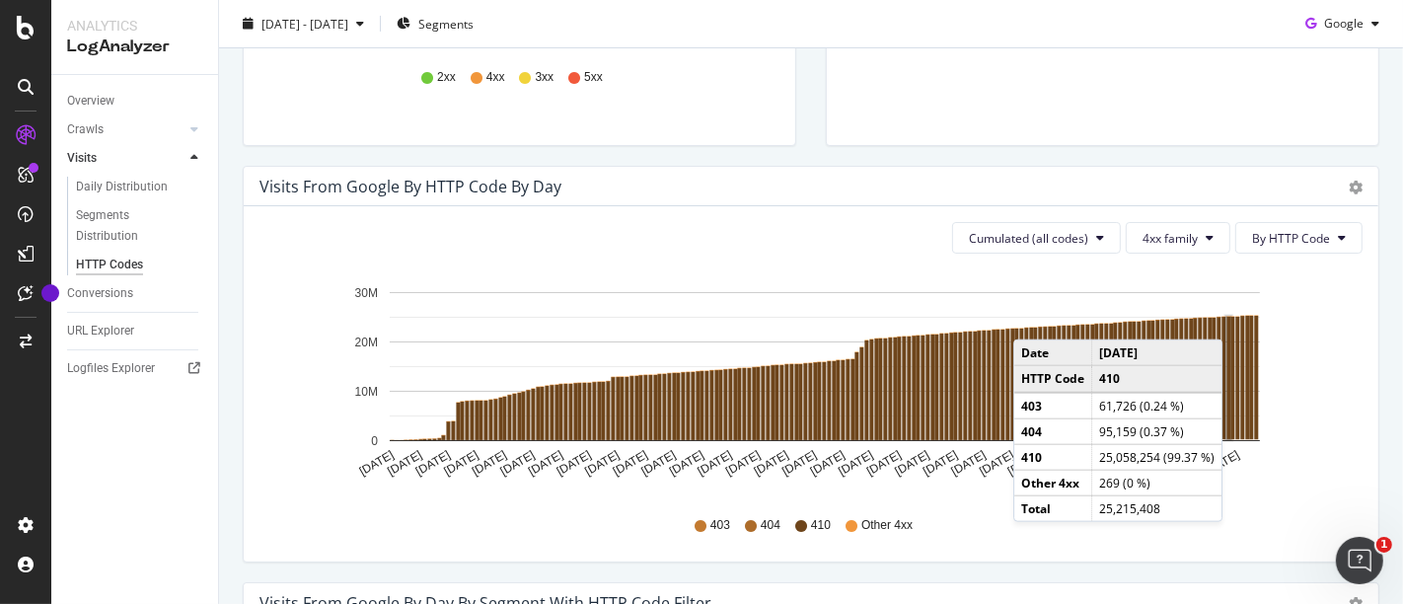
scroll to position [438, 0]
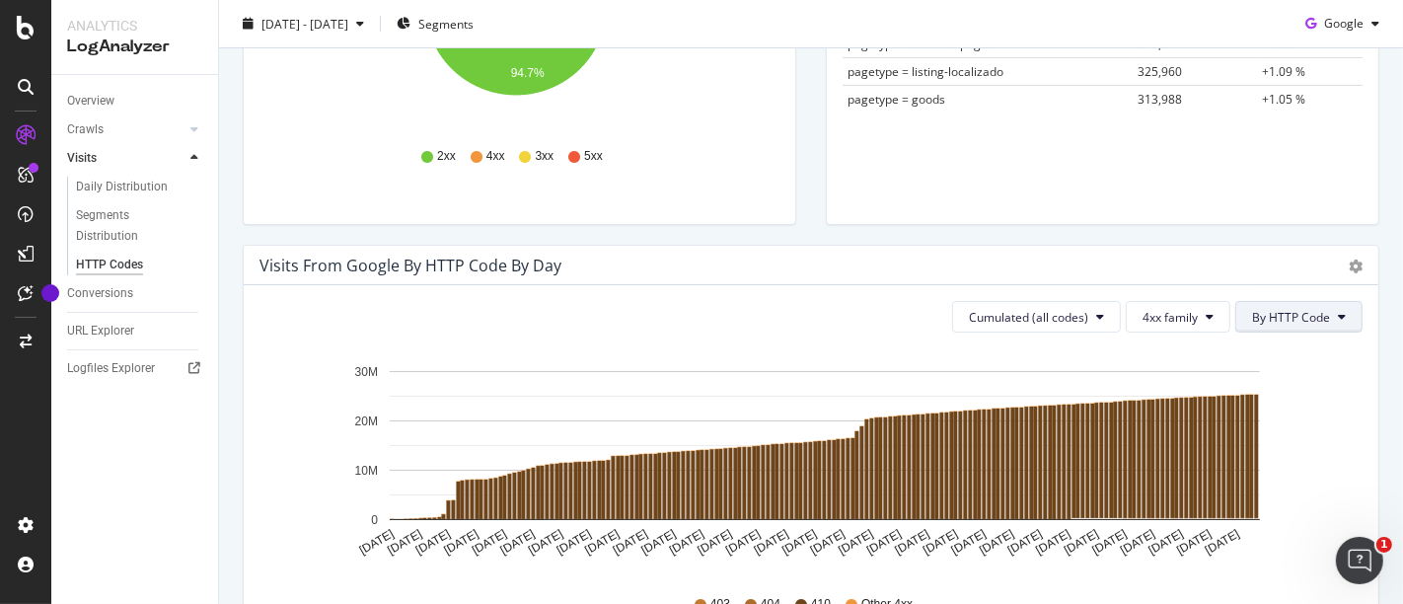
click at [1282, 320] on span "By HTTP Code" at bounding box center [1291, 317] width 78 height 17
click at [983, 317] on span "Cumulated (all codes)" at bounding box center [1028, 317] width 119 height 17
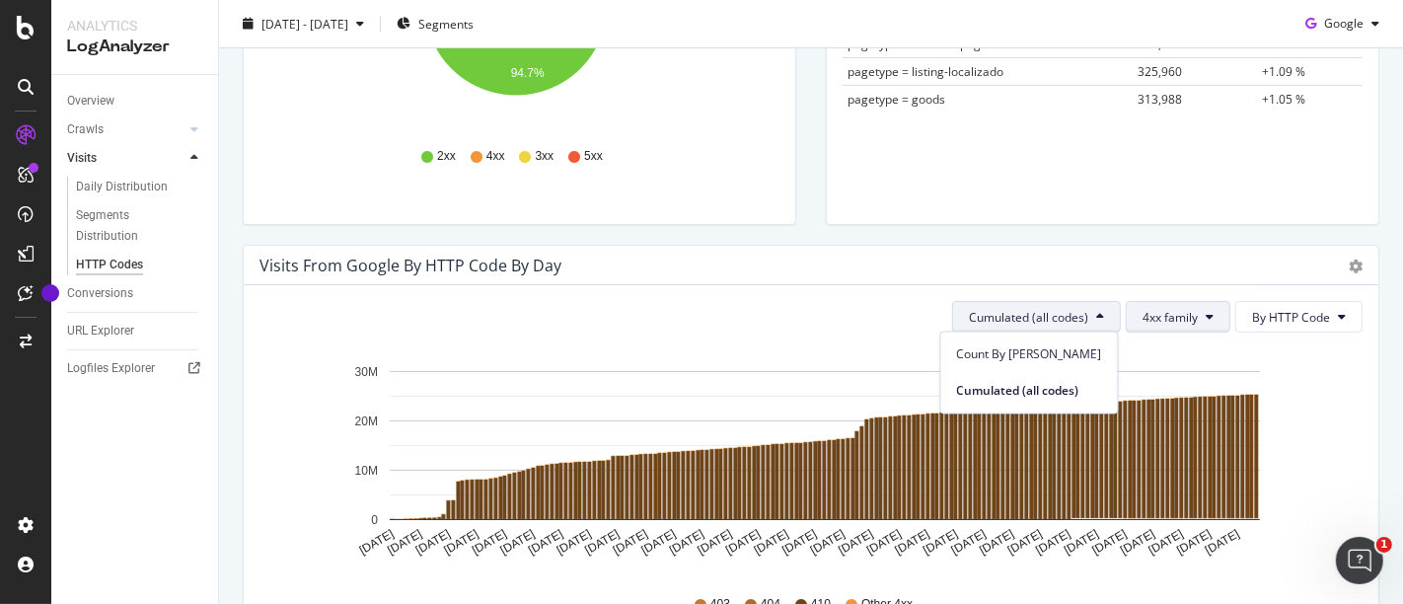
click at [1144, 320] on span "4xx family" at bounding box center [1169, 317] width 55 height 17
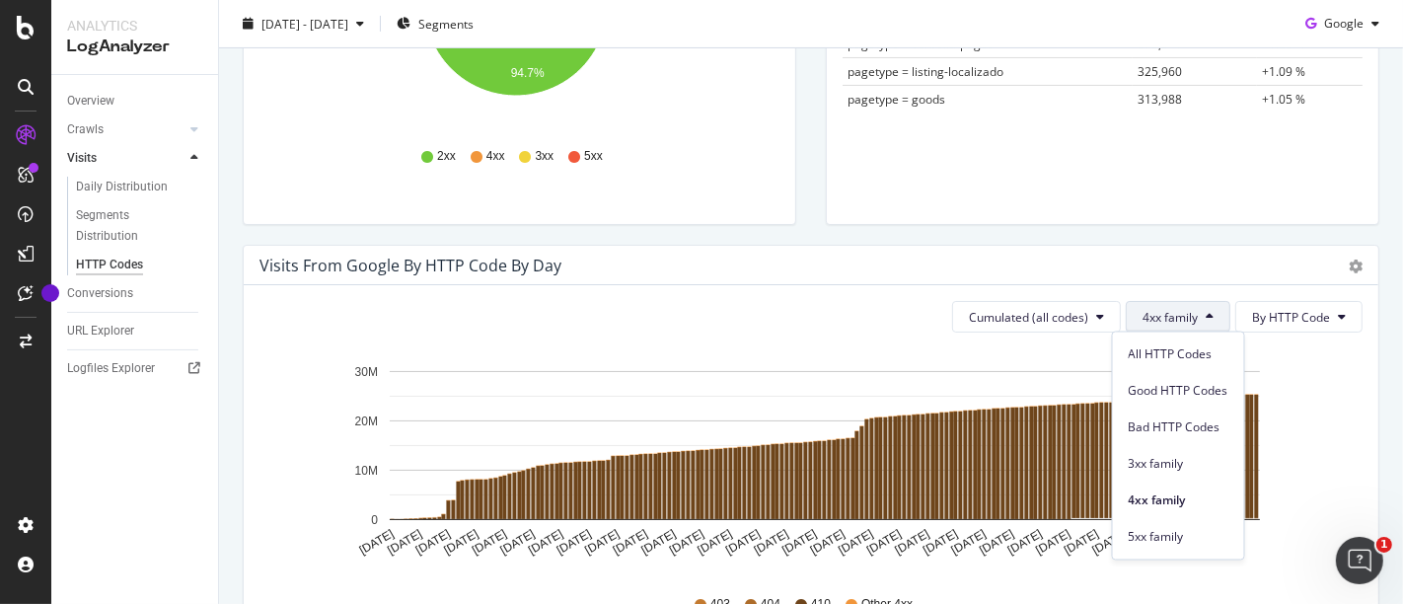
click at [1144, 320] on span "4xx family" at bounding box center [1169, 317] width 55 height 17
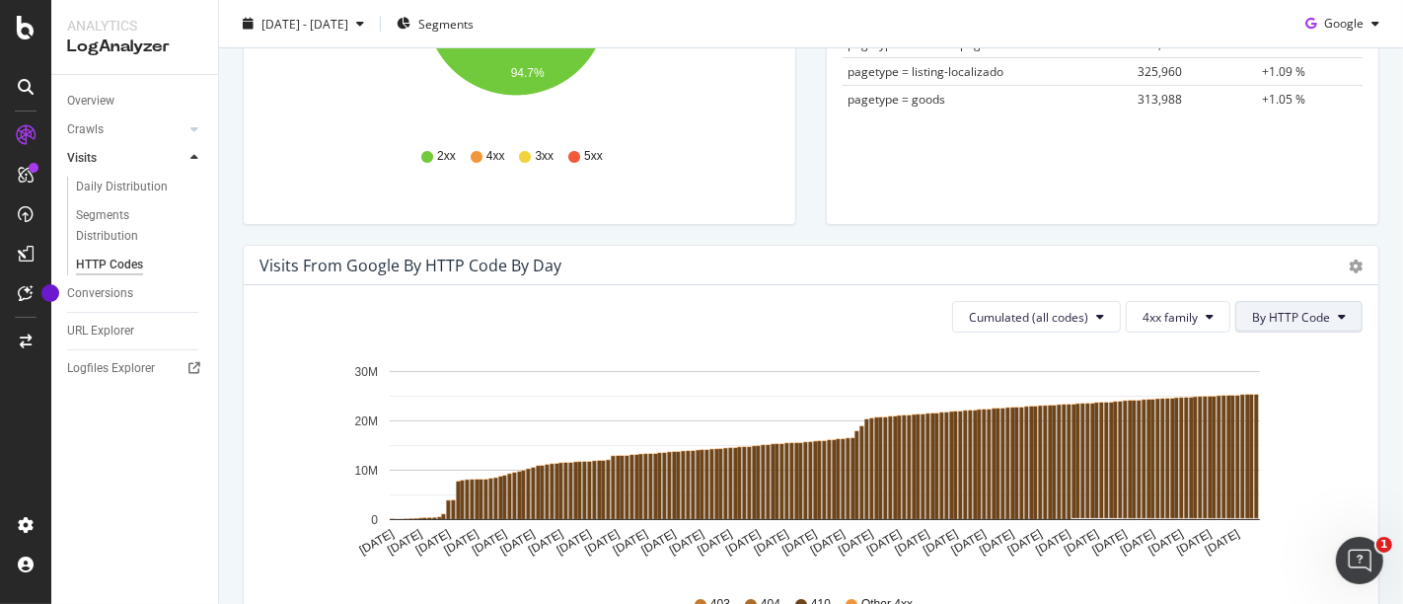
click at [1313, 312] on span "By HTTP Code" at bounding box center [1291, 317] width 78 height 17
click at [1355, 376] on div "Cumulated (all codes) 4xx family By HTTP Code Hold CTRL while clicking to filte…" at bounding box center [811, 462] width 1134 height 355
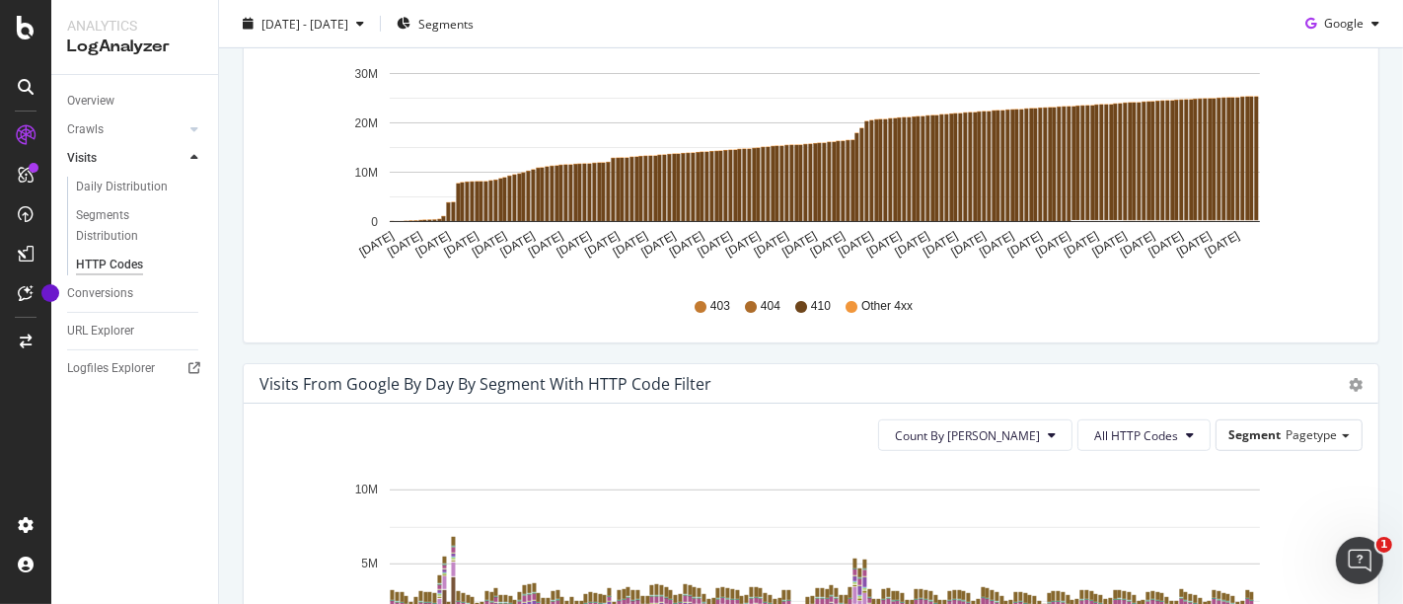
scroll to position [766, 0]
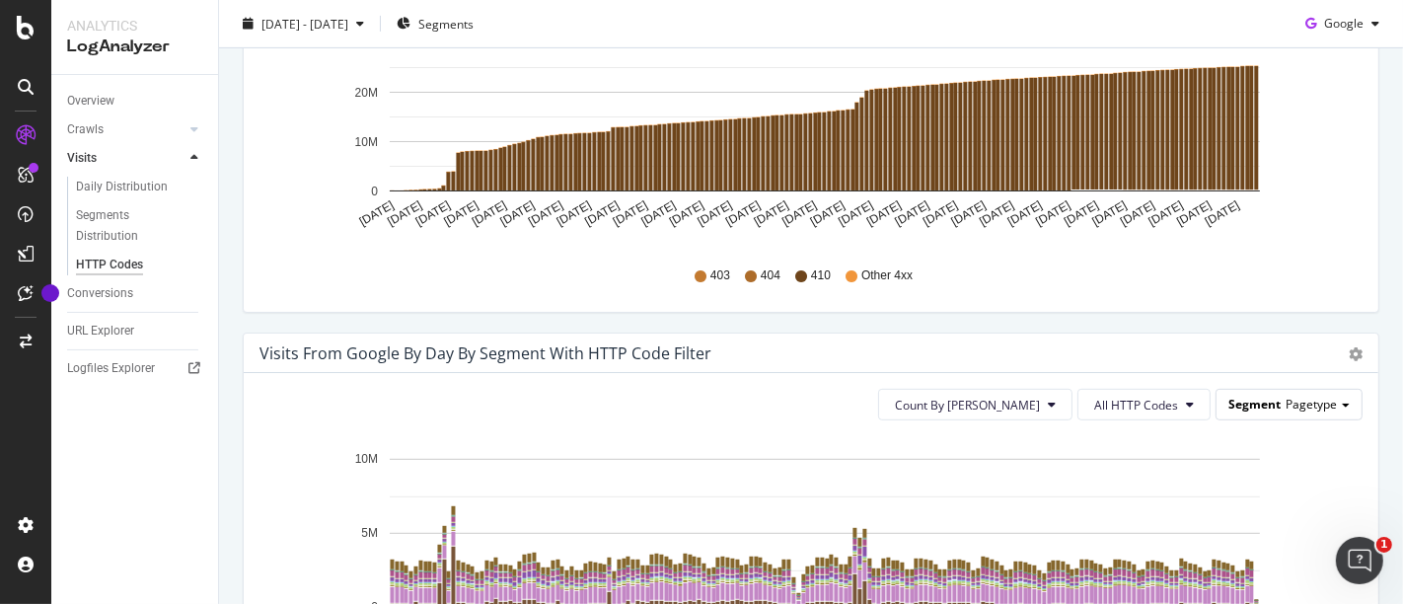
click at [1322, 396] on div "Segment Pagetype" at bounding box center [1288, 404] width 145 height 29
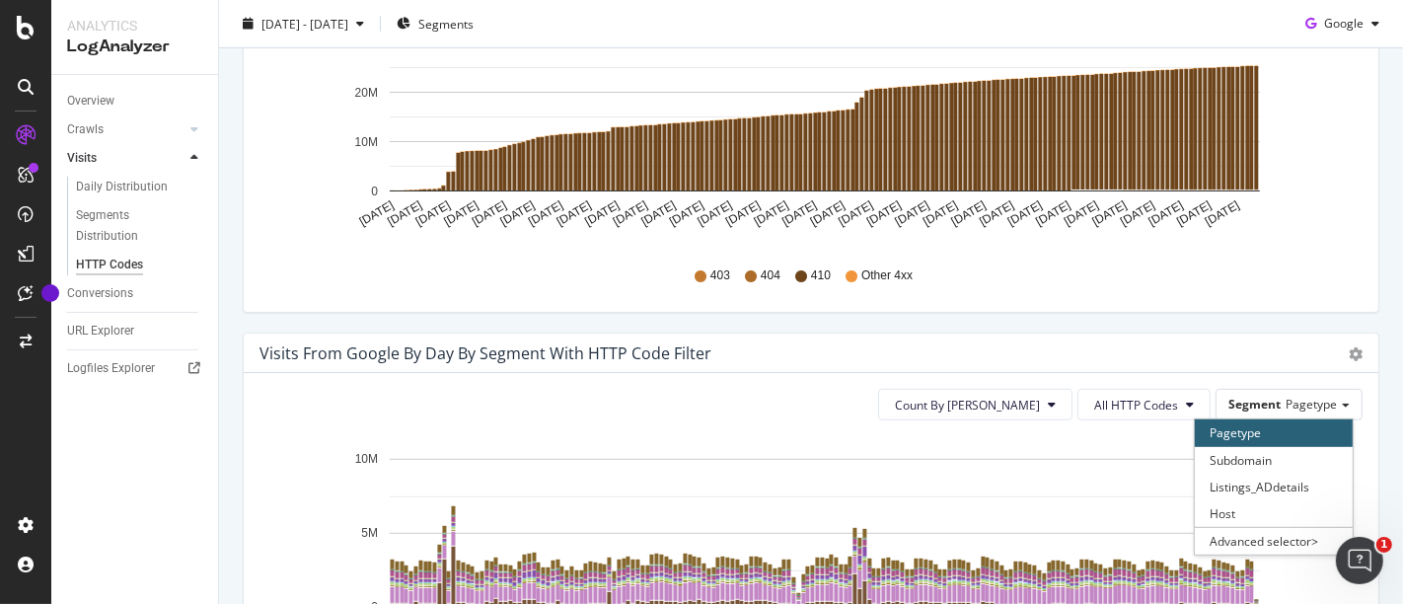
click at [1248, 312] on div "Visits from google by HTTP Code by Day Timeline (by Value) Timeline (by Percent…" at bounding box center [811, 124] width 1166 height 416
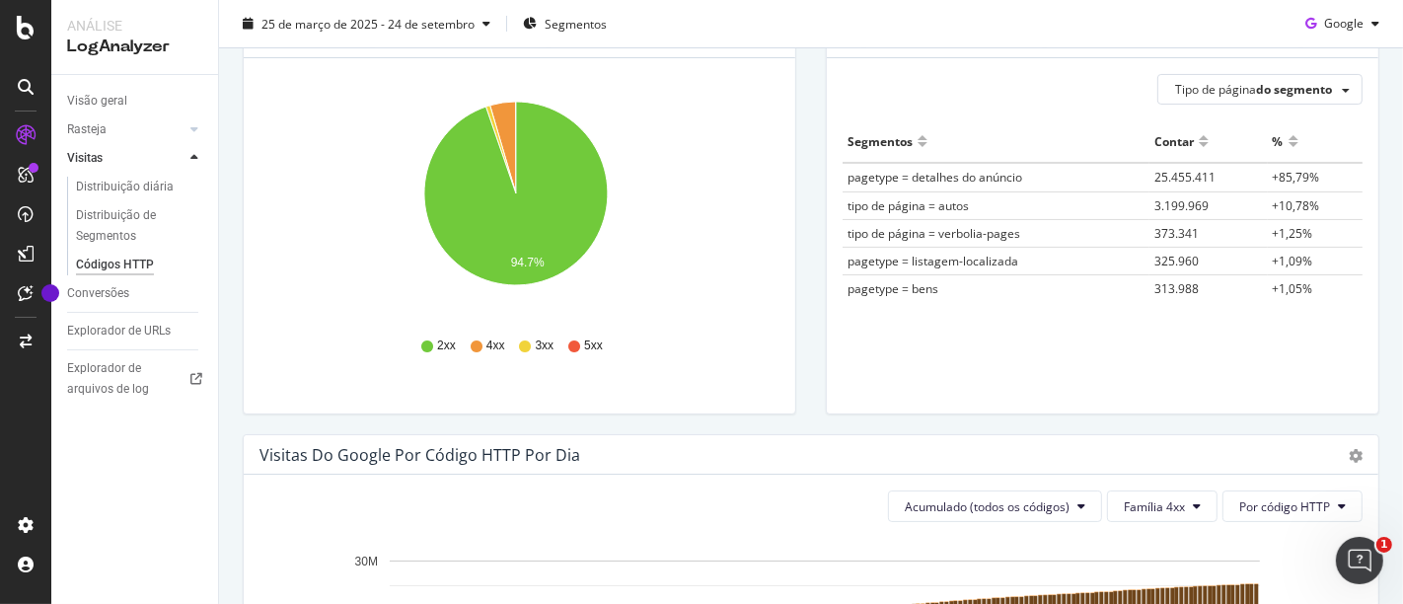
scroll to position [0, 0]
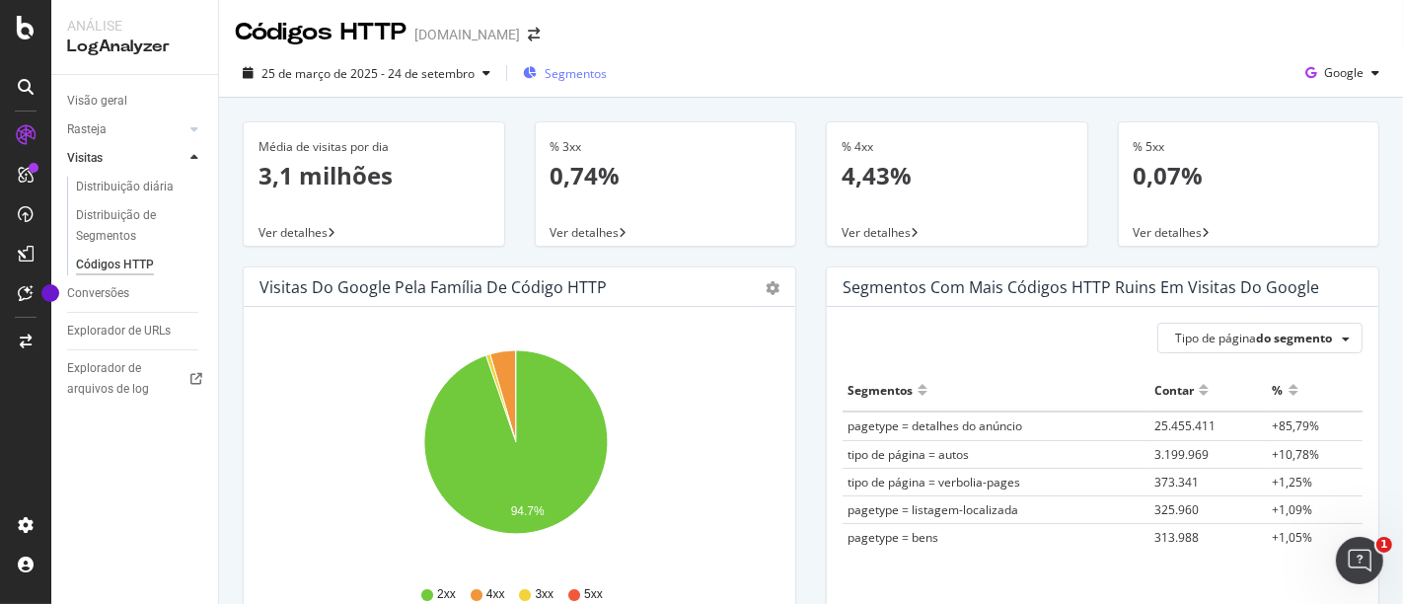
click at [555, 69] on font "Segmentos" at bounding box center [575, 73] width 62 height 17
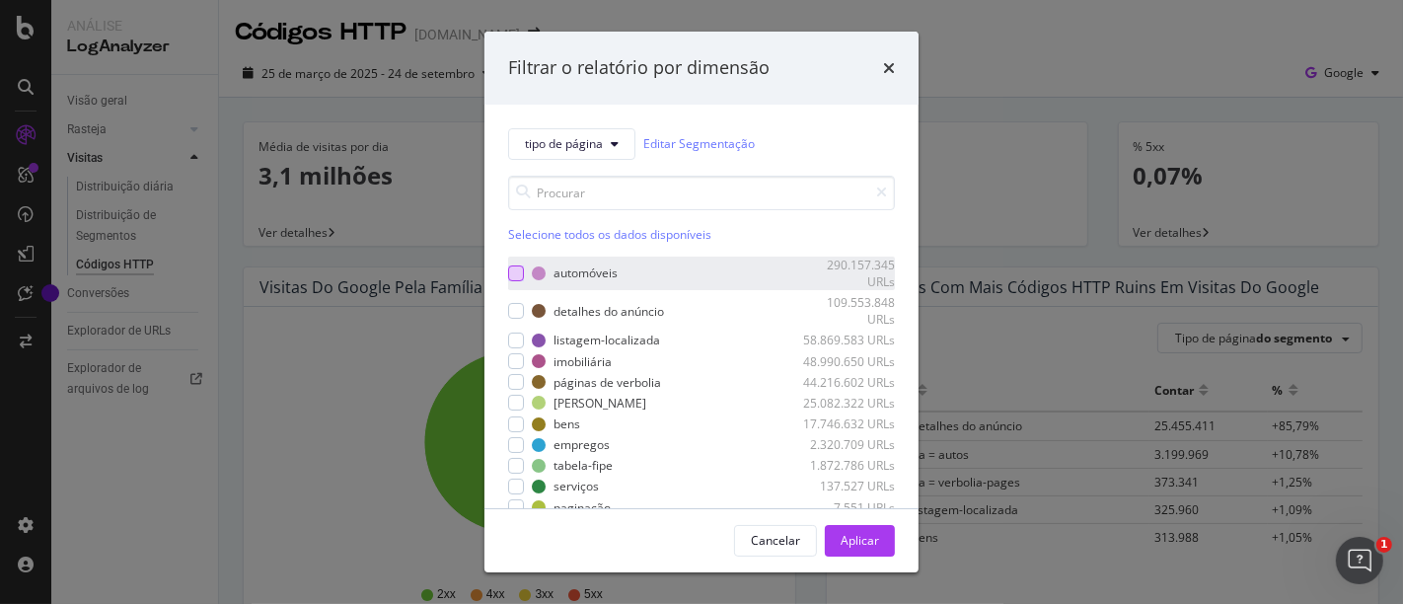
click at [510, 271] on div "modal" at bounding box center [516, 273] width 16 height 16
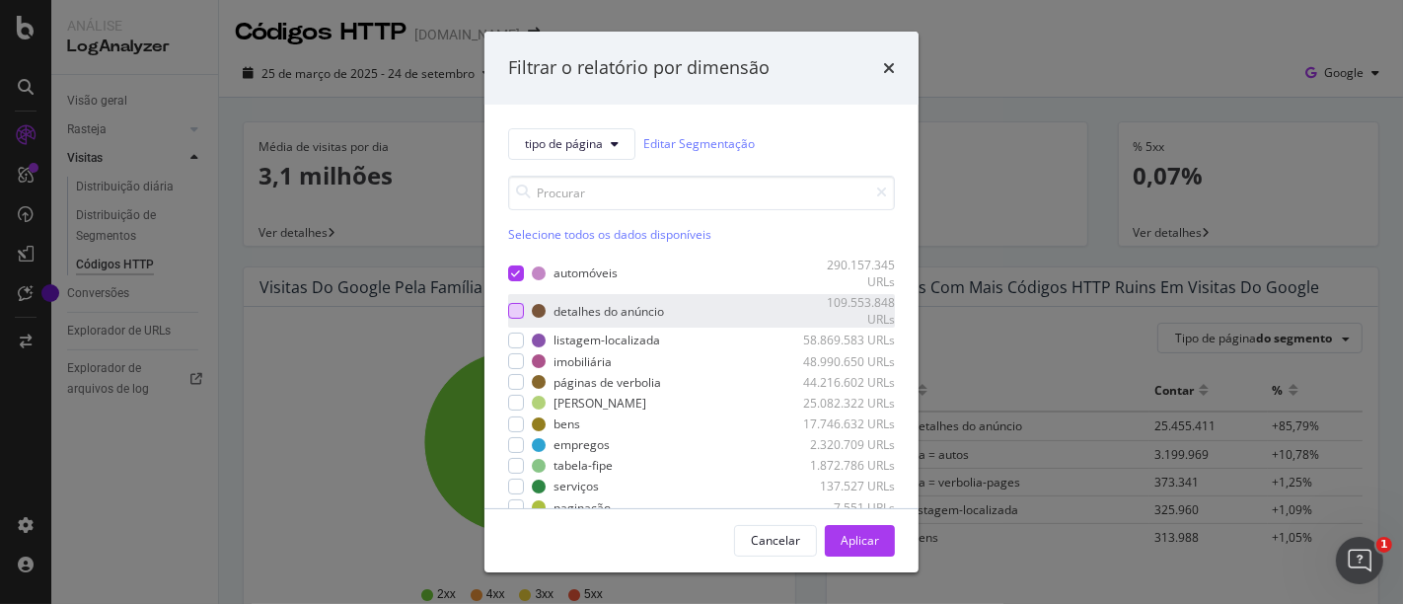
click at [518, 311] on div "modal" at bounding box center [516, 311] width 16 height 16
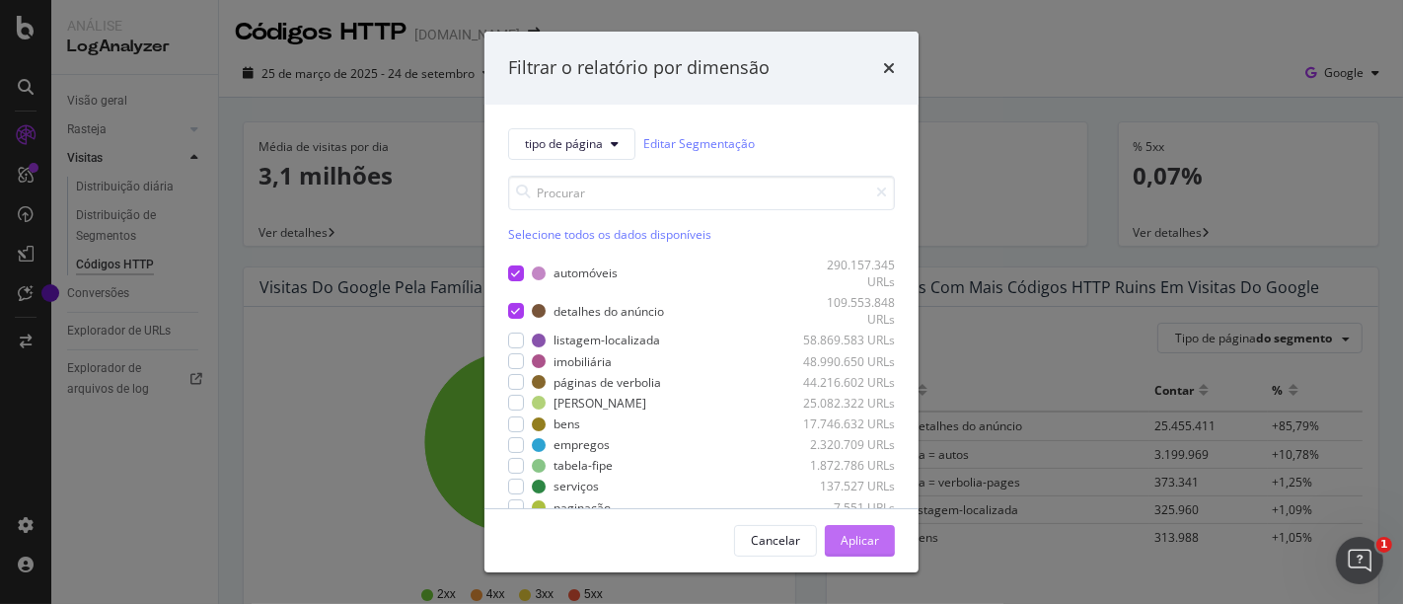
click at [873, 533] on font "Aplicar" at bounding box center [859, 540] width 38 height 17
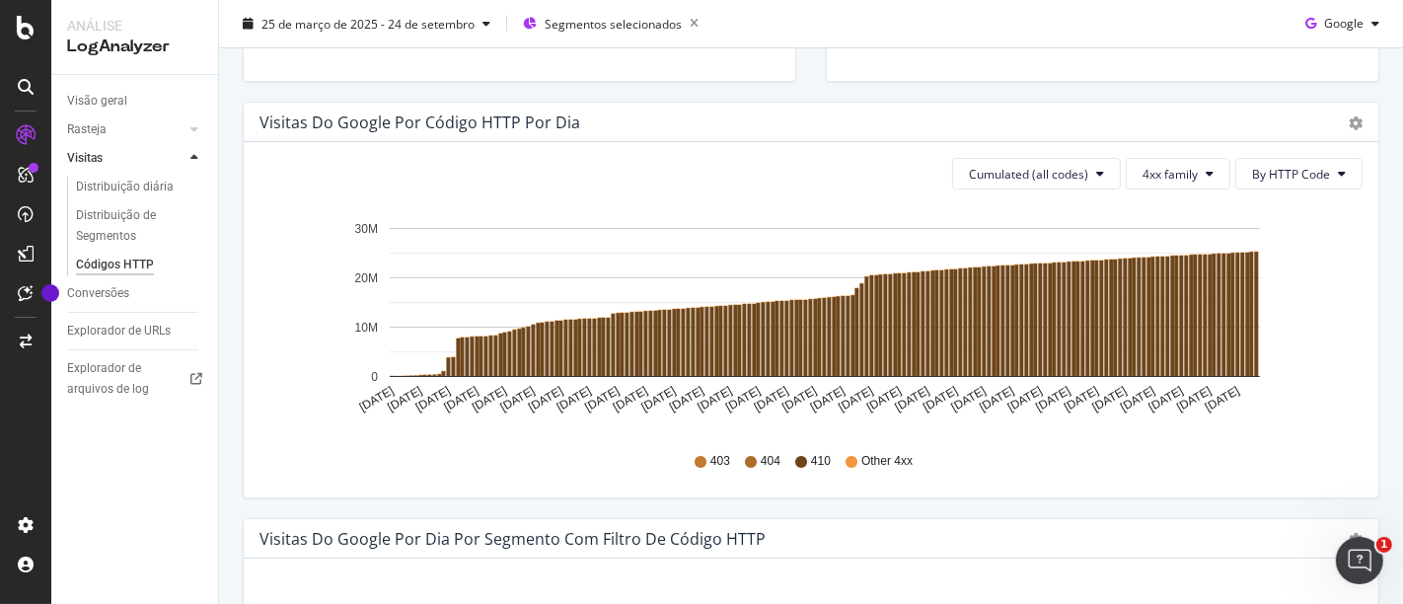
scroll to position [547, 0]
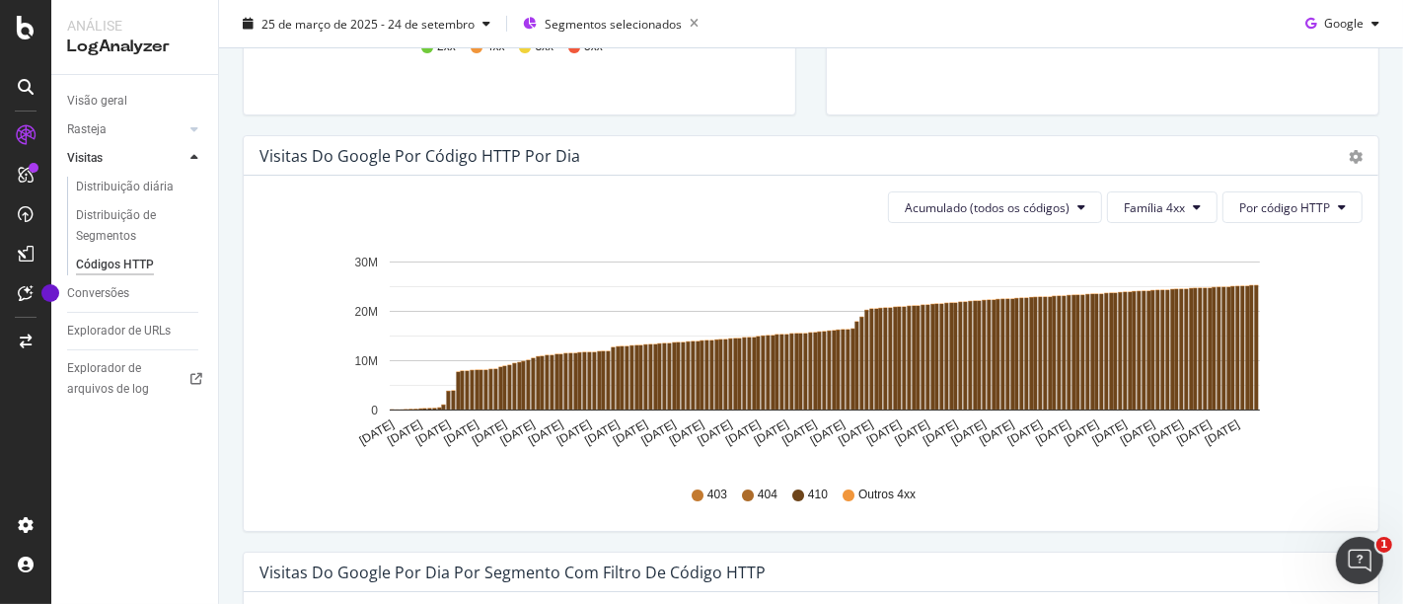
click at [1147, 199] on font "Família 4xx" at bounding box center [1154, 207] width 61 height 17
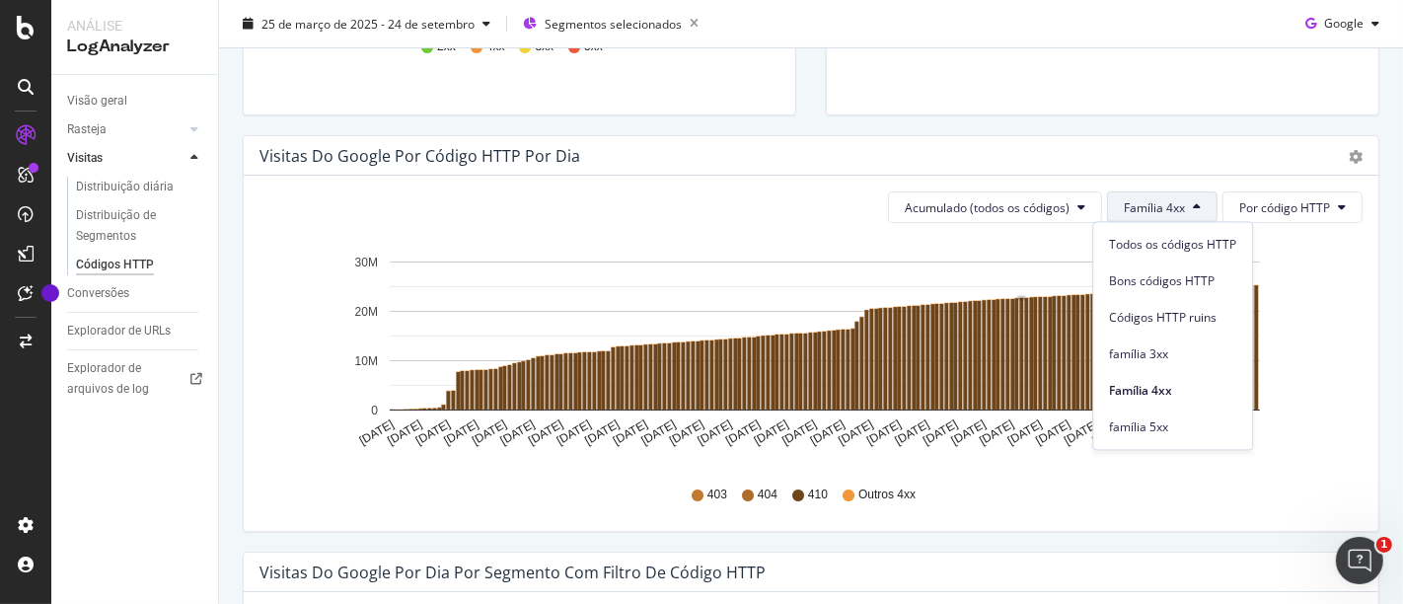
click at [1308, 324] on icon "[DATE] [DATE] [DATE] [DATE] [DATE] [DATE] [DATE] [DATE] [DATE] [DATE] [DATE] [D…" at bounding box center [802, 353] width 1087 height 229
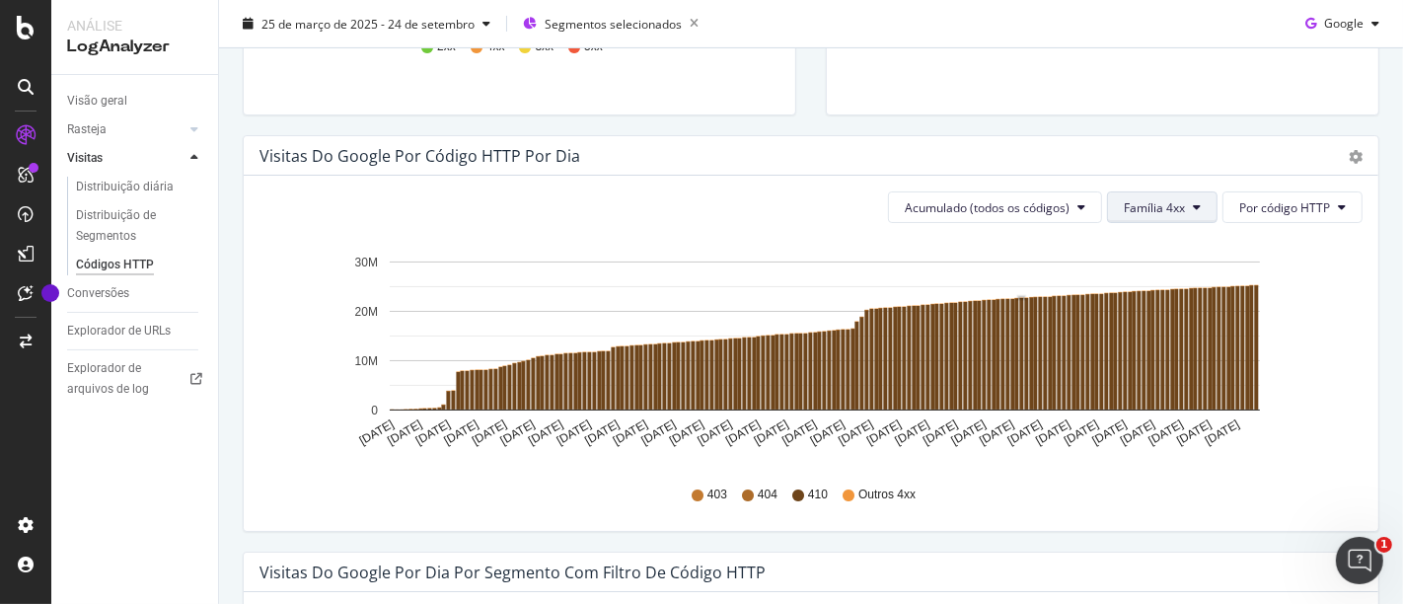
click at [1191, 192] on button "Família 4xx" at bounding box center [1162, 207] width 110 height 32
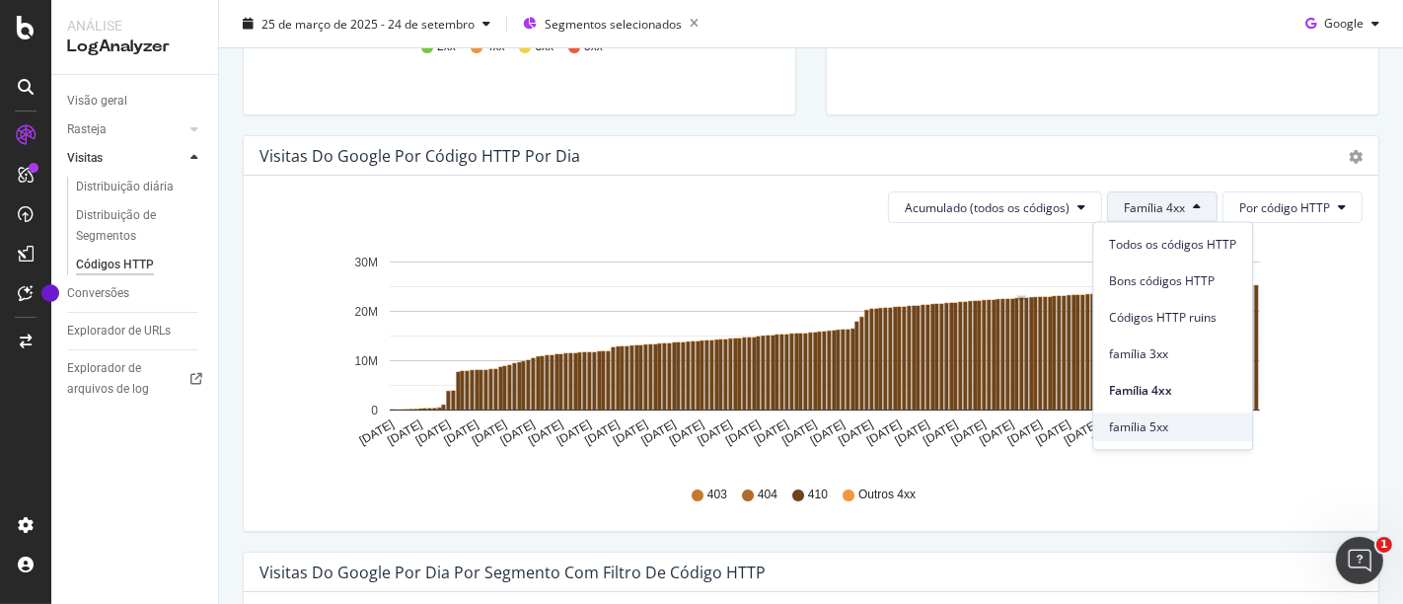
click at [1157, 421] on font "família 5xx" at bounding box center [1138, 426] width 59 height 17
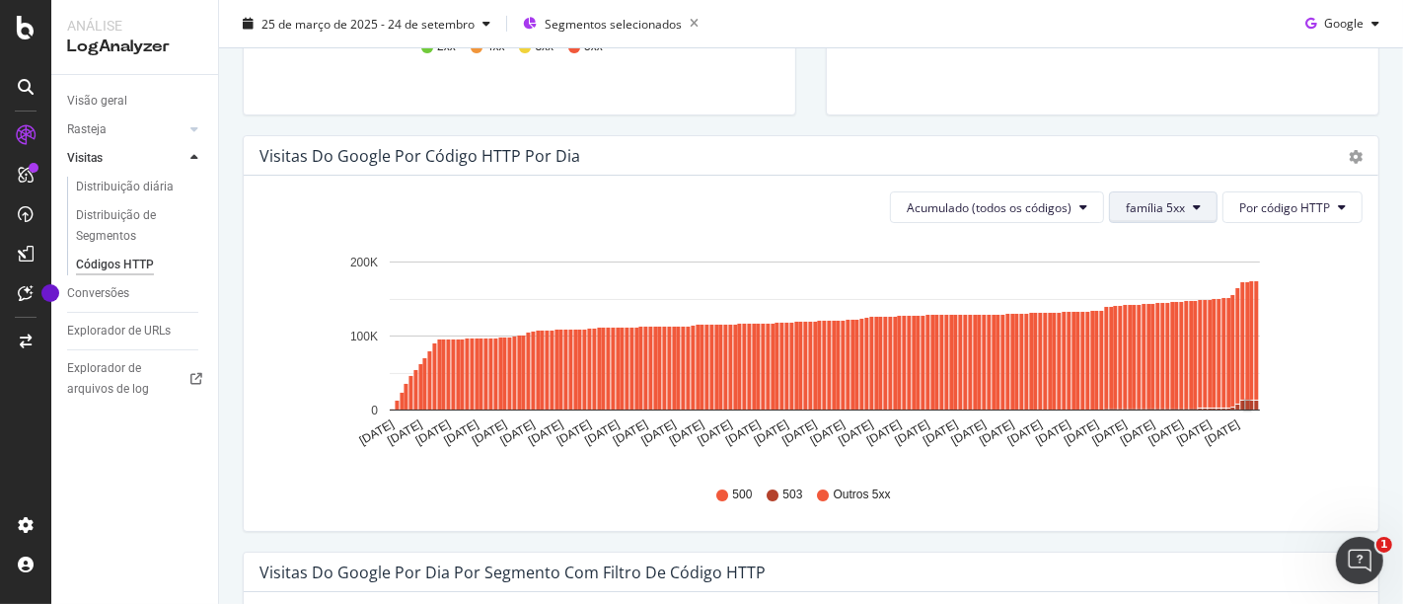
click at [1138, 201] on font "família 5xx" at bounding box center [1154, 207] width 59 height 17
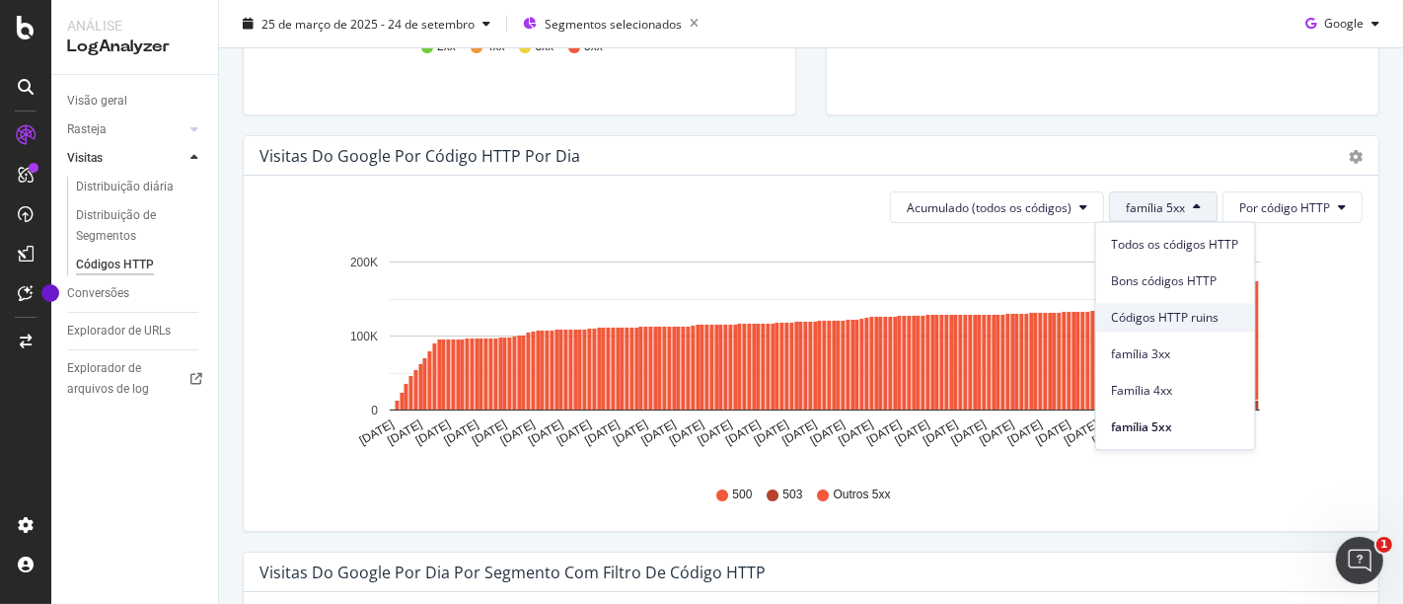
click at [1152, 309] on span "Códigos HTTP ruins" at bounding box center [1175, 318] width 127 height 18
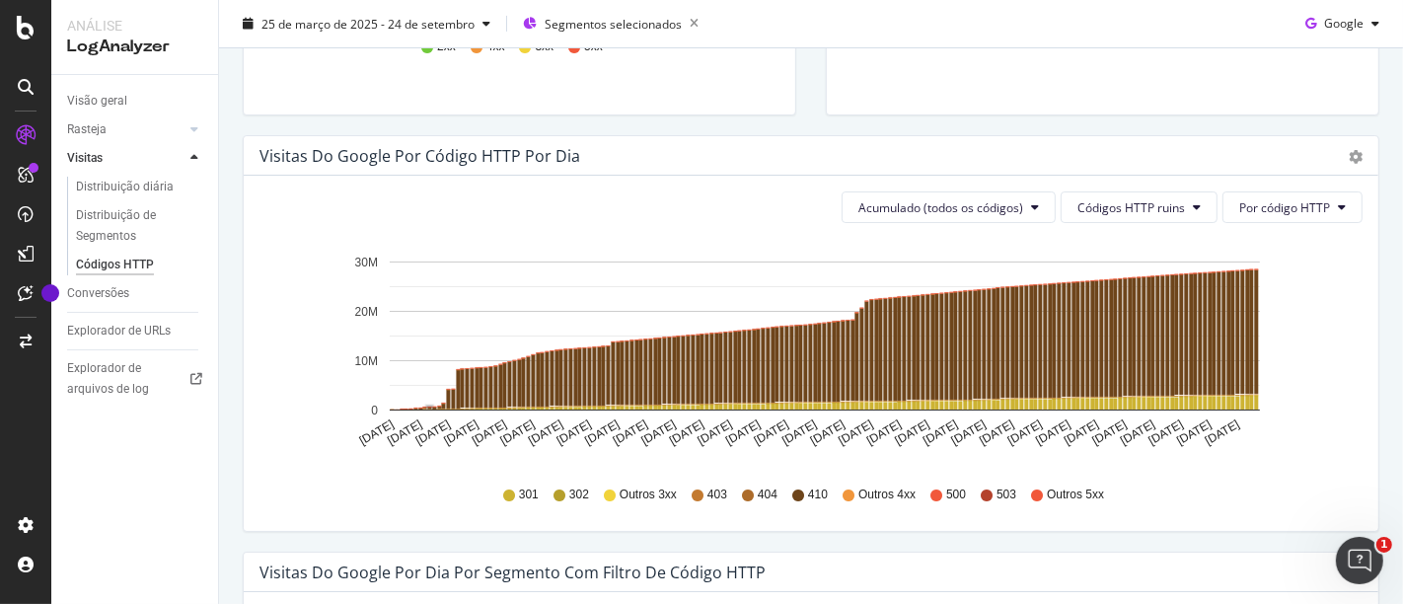
click at [1345, 320] on icon "[DATE] [DATE] [DATE] [DATE] [DATE] [DATE] [DATE] [DATE] [DATE] [DATE] [DATE] [D…" at bounding box center [802, 353] width 1087 height 229
click at [998, 200] on font "Acumulado (todos os códigos)" at bounding box center [940, 207] width 165 height 17
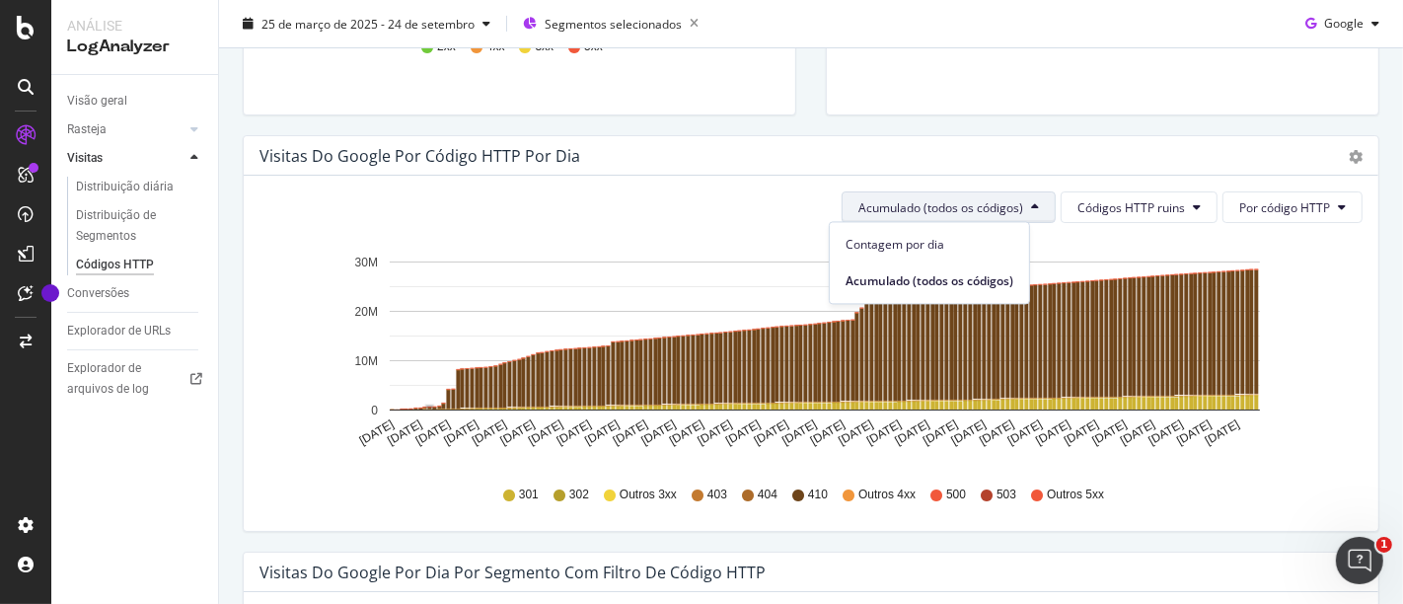
click at [998, 200] on font "Acumulado (todos os códigos)" at bounding box center [940, 207] width 165 height 17
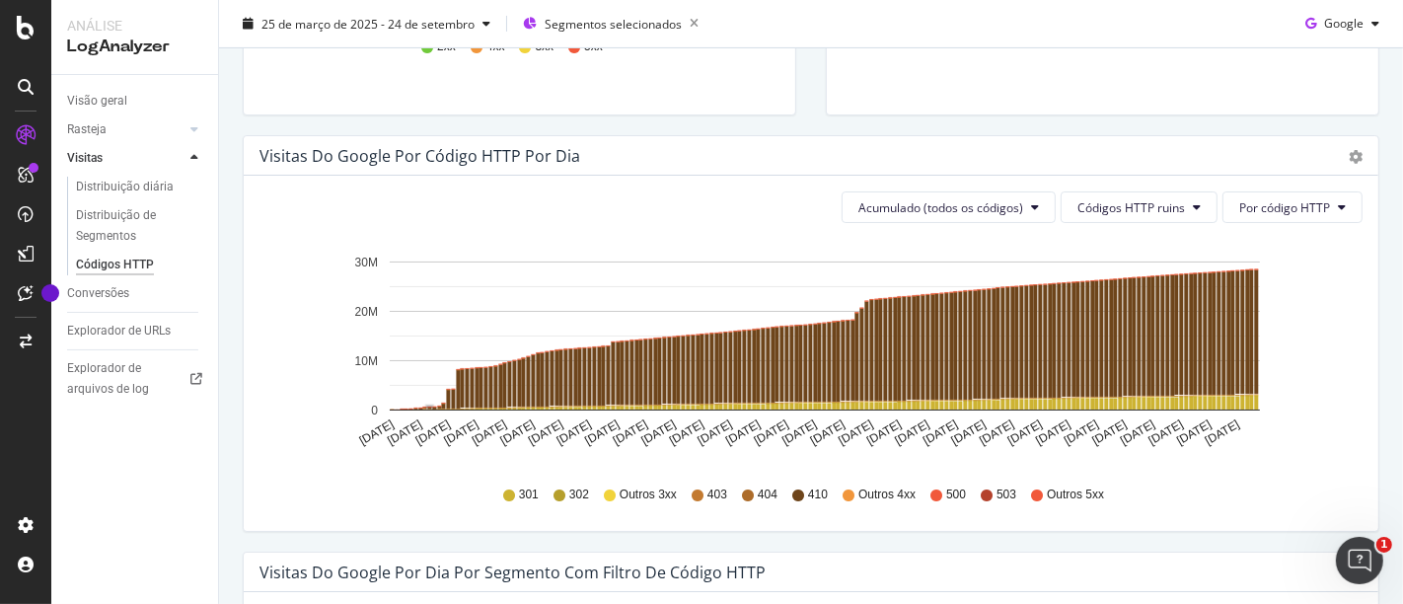
click at [1308, 279] on icon "[DATE] [DATE] [DATE] [DATE] [DATE] [DATE] [DATE] [DATE] [DATE] [DATE] [DATE] [D…" at bounding box center [802, 353] width 1087 height 229
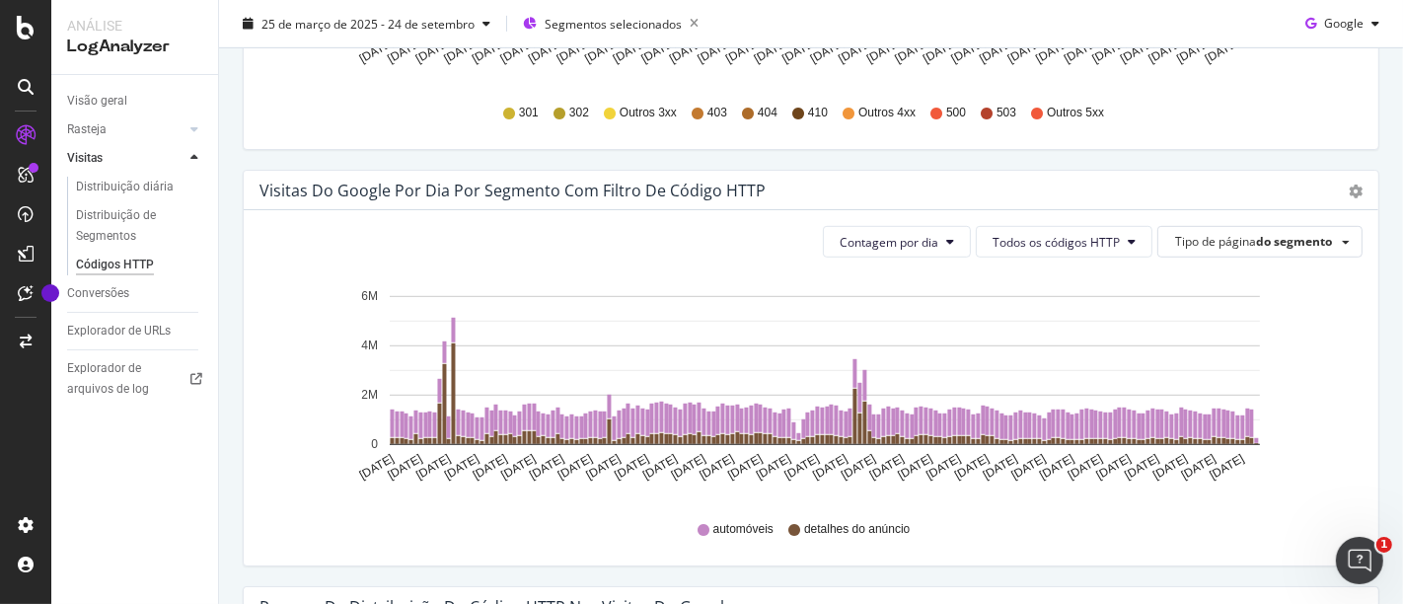
scroll to position [986, 0]
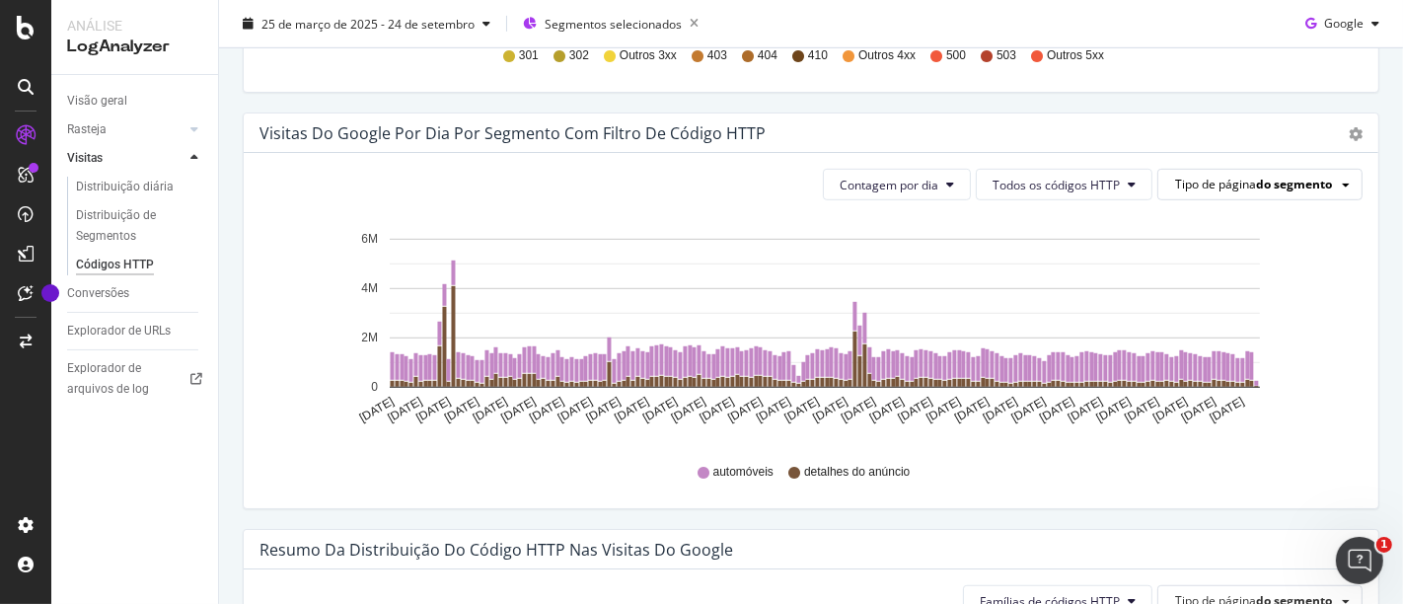
click at [1256, 183] on font "do segmento" at bounding box center [1294, 184] width 76 height 17
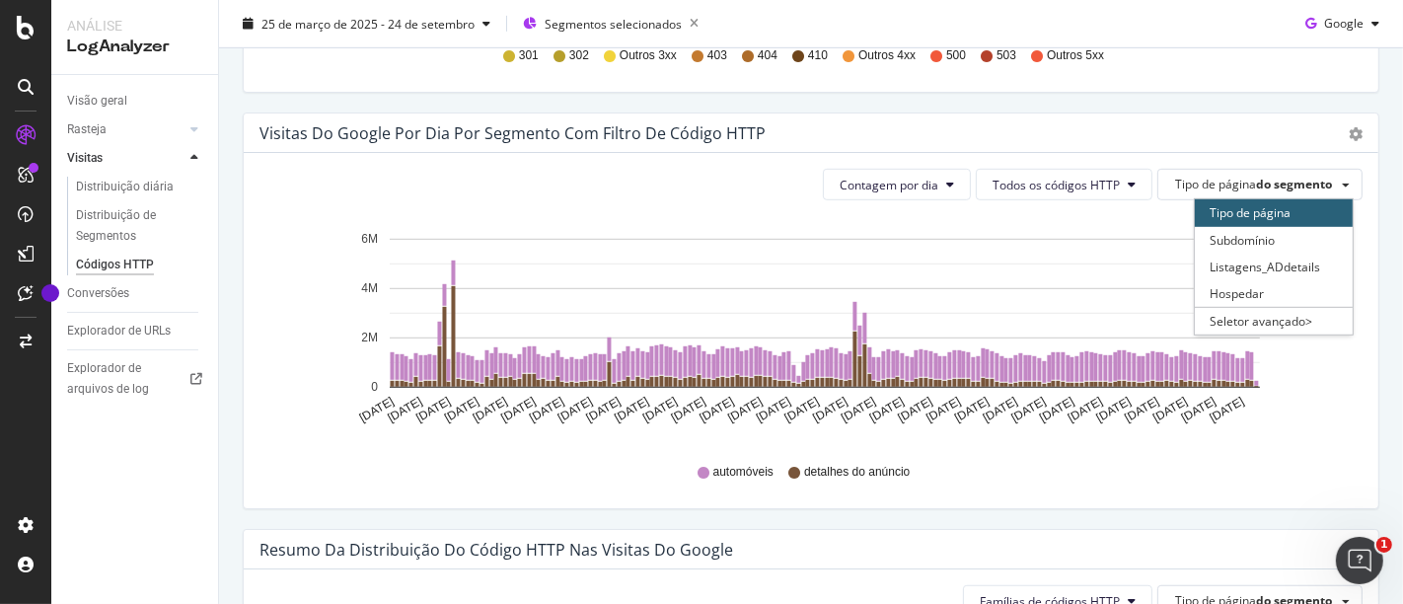
click at [1307, 401] on icon "[DATE] [DATE] [DATE] [DATE] [DATE] [DATE] [DATE] [DATE] [DATE] [DATE] [DATE] [D…" at bounding box center [802, 330] width 1087 height 229
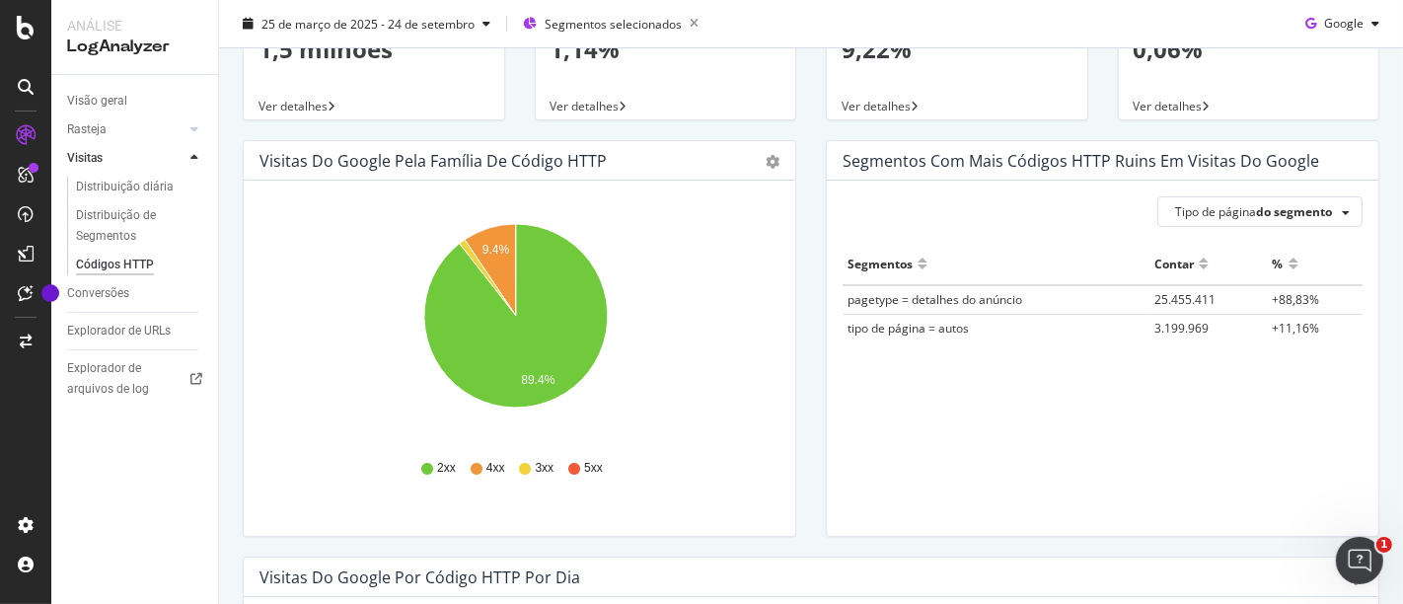
scroll to position [0, 0]
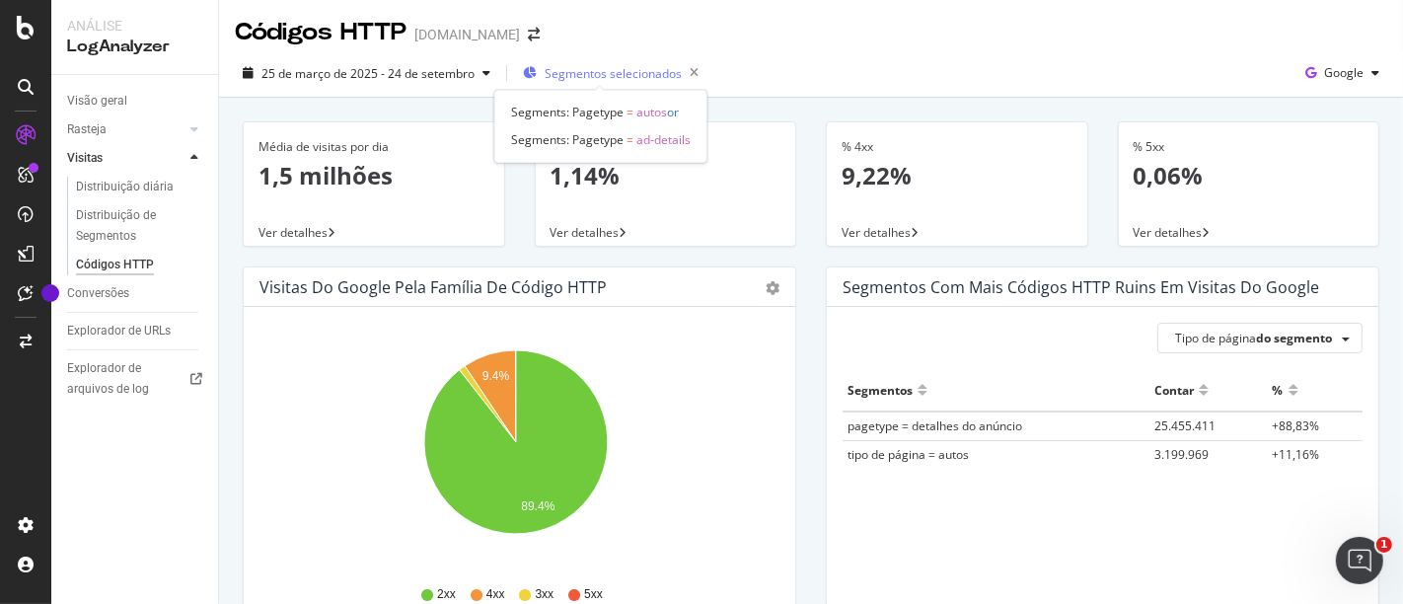
click at [650, 80] on span "Segmentos selecionados" at bounding box center [612, 73] width 137 height 17
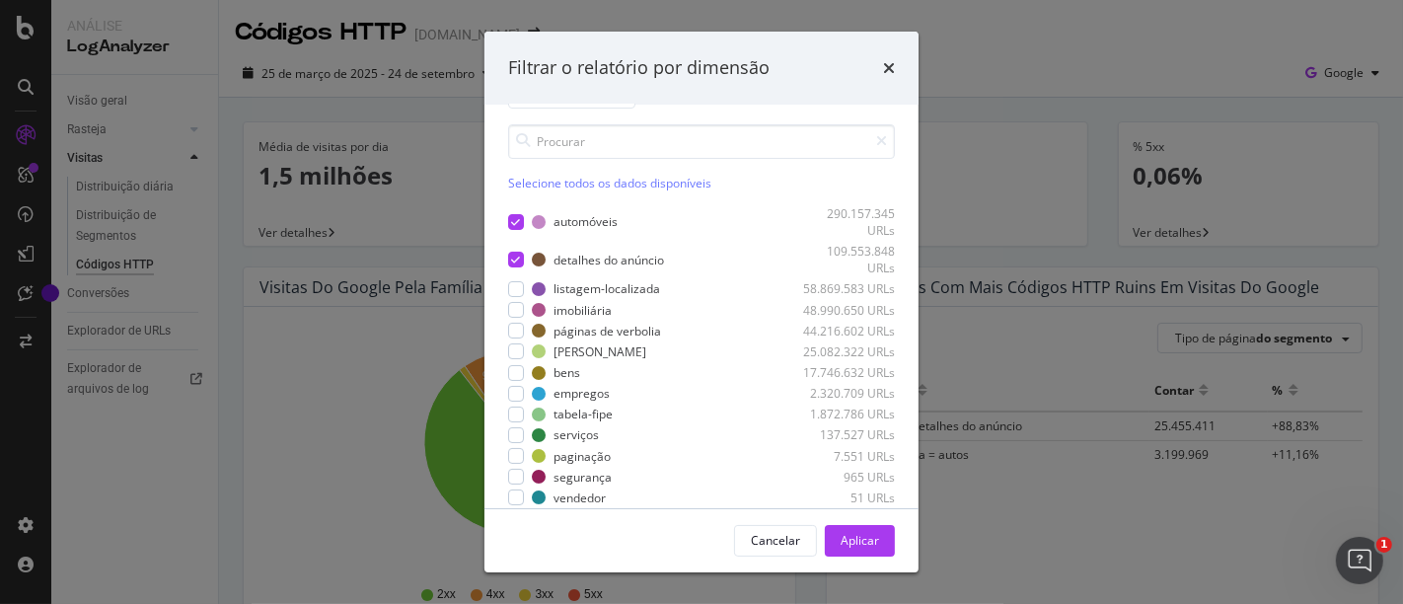
scroll to position [71, 0]
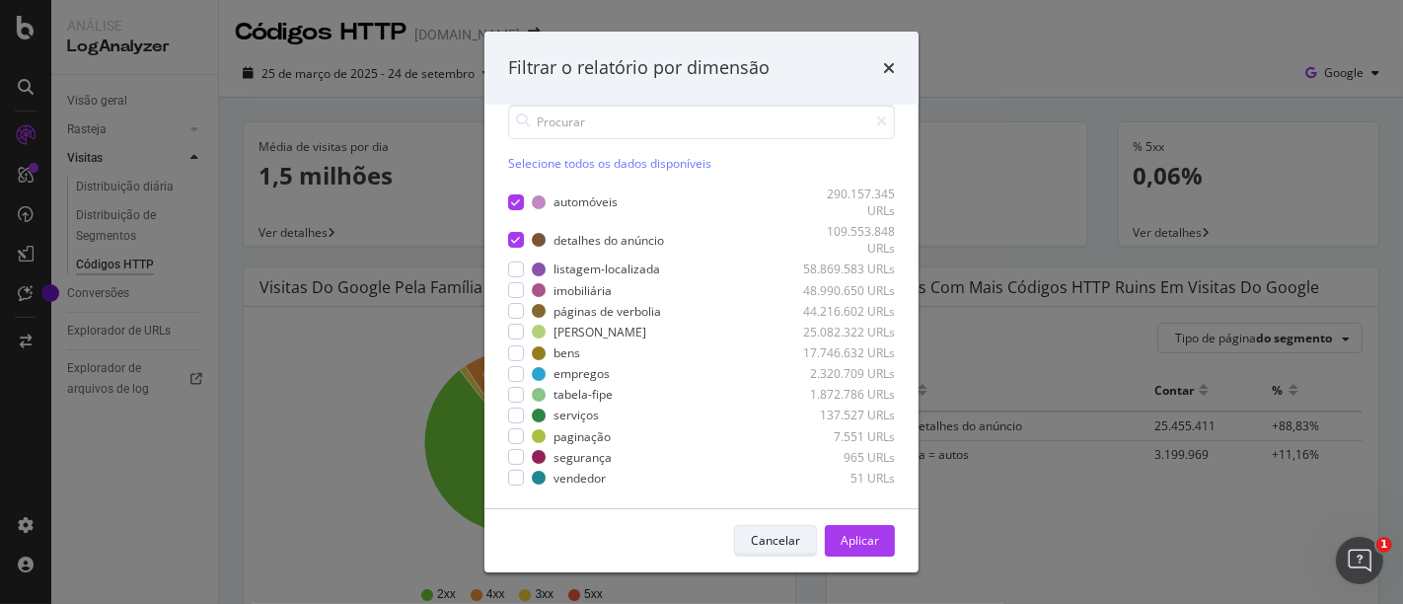
click at [782, 544] on font "Cancelar" at bounding box center [775, 540] width 49 height 17
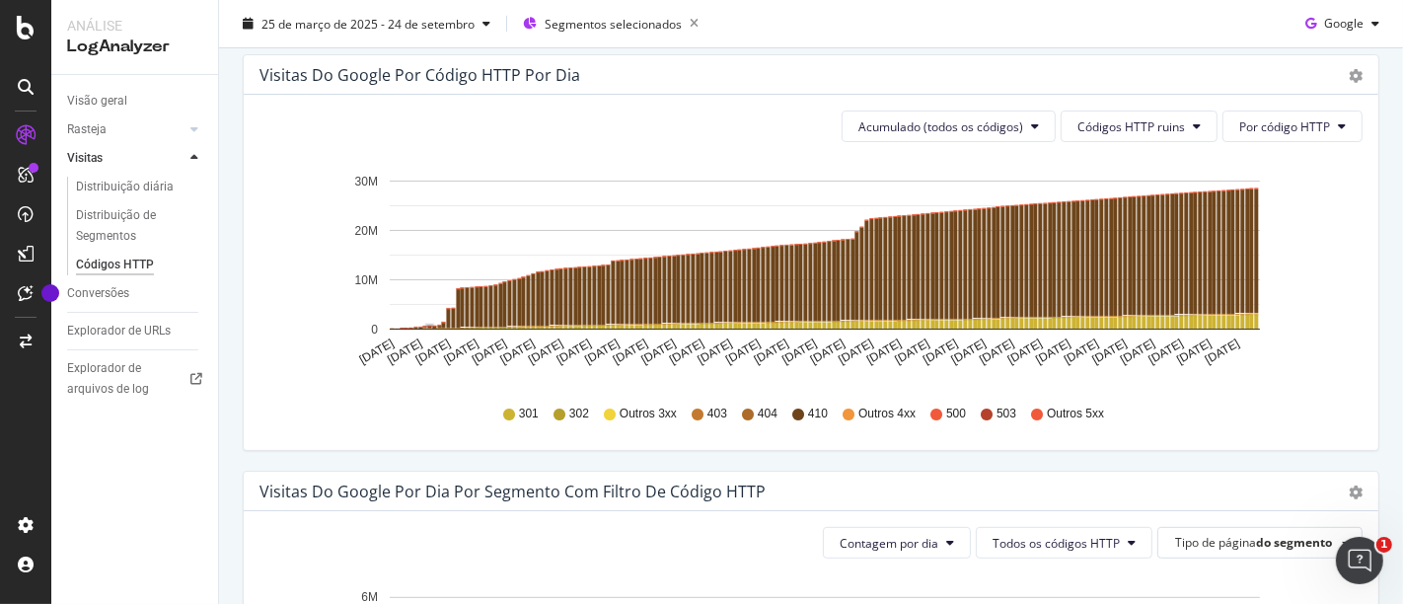
scroll to position [657, 0]
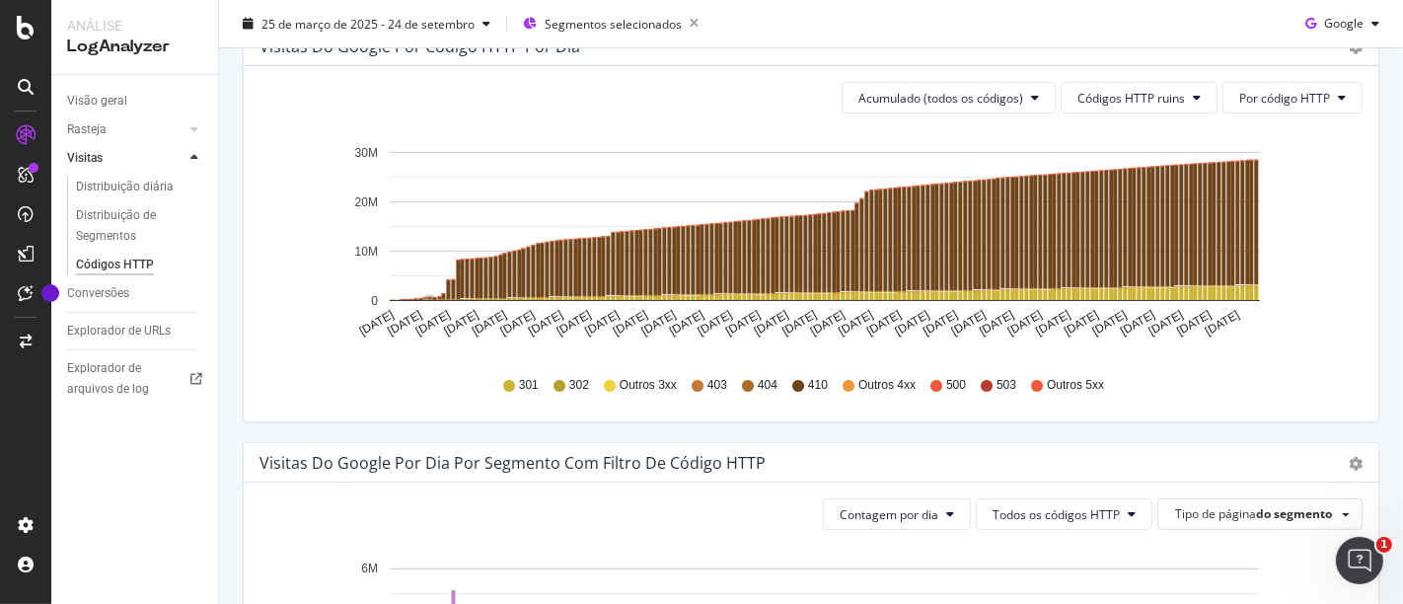
click at [1315, 78] on div "Acumulado (todos os códigos) Códigos HTTP ruins Por código HTTP Mantenha CTRL p…" at bounding box center [811, 243] width 1134 height 355
click at [1294, 113] on div "Acumulado (todos os códigos) Códigos HTTP ruins Por código HTTP Mantenha CTRL p…" at bounding box center [811, 243] width 1134 height 355
click at [1294, 94] on font "Por código HTTP" at bounding box center [1284, 98] width 91 height 17
click at [1253, 136] on font "Por Família" at bounding box center [1254, 134] width 61 height 17
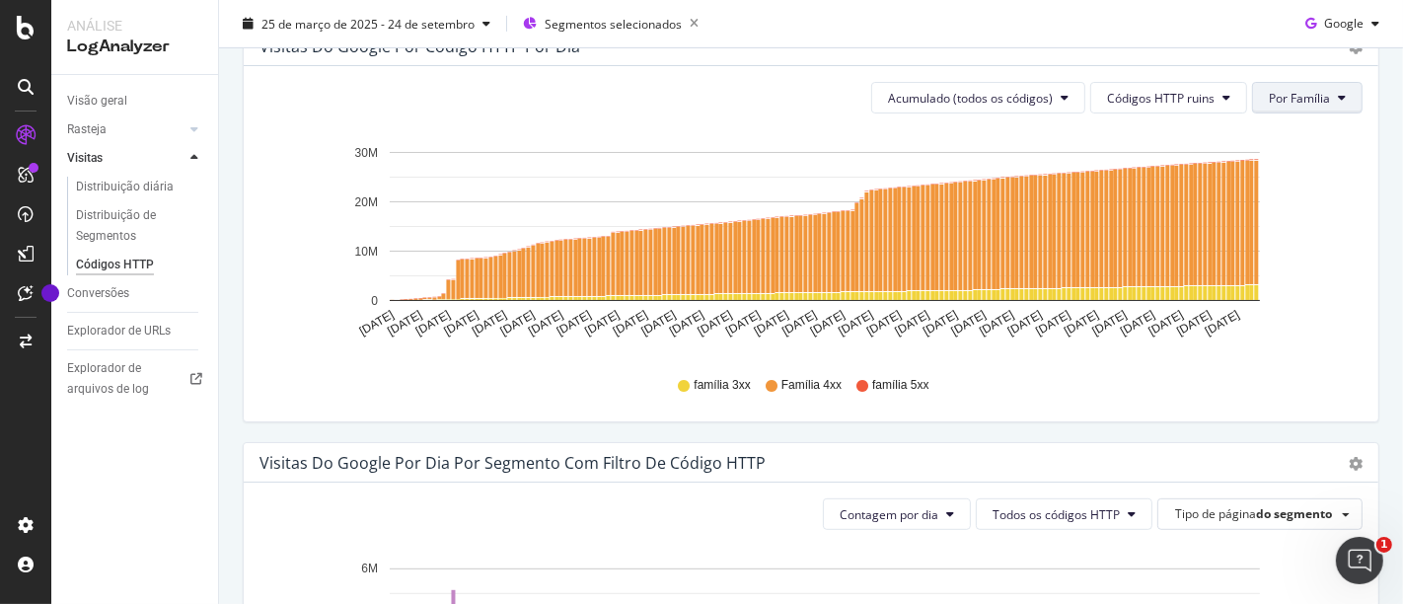
click at [1298, 102] on font "Por Família" at bounding box center [1299, 98] width 61 height 17
click at [1330, 283] on icon "[DATE] [DATE] [DATE] [DATE] [DATE] [DATE] [DATE] [DATE] [DATE] [DATE] [DATE] [D…" at bounding box center [802, 243] width 1087 height 229
